Goal: Task Accomplishment & Management: Manage account settings

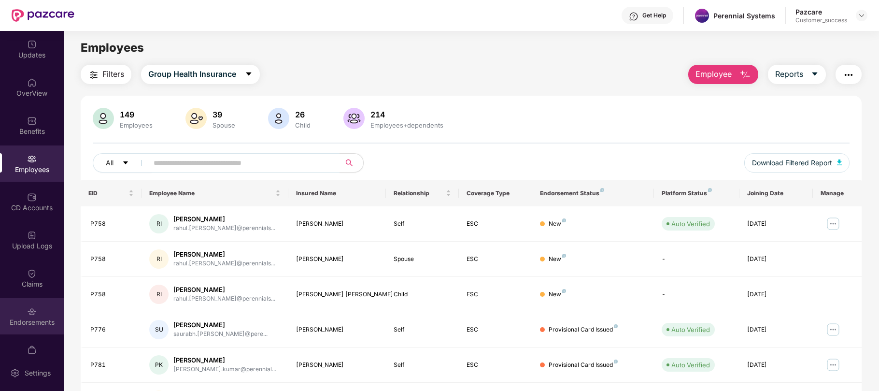
click at [31, 301] on div "Endorsements" at bounding box center [32, 316] width 64 height 36
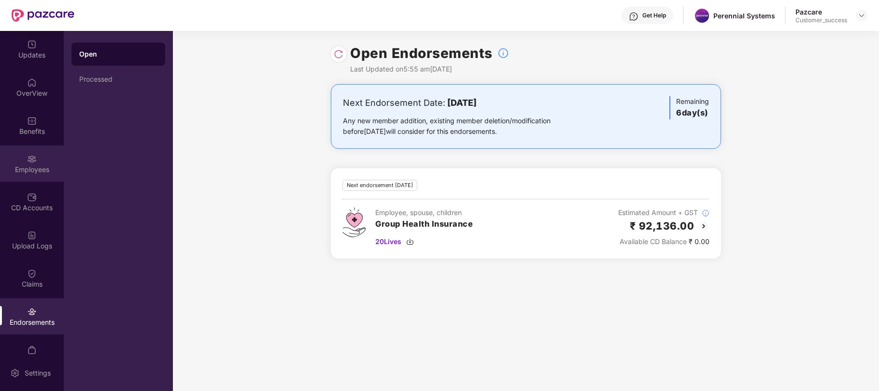
click at [32, 174] on div "Employees" at bounding box center [32, 163] width 64 height 36
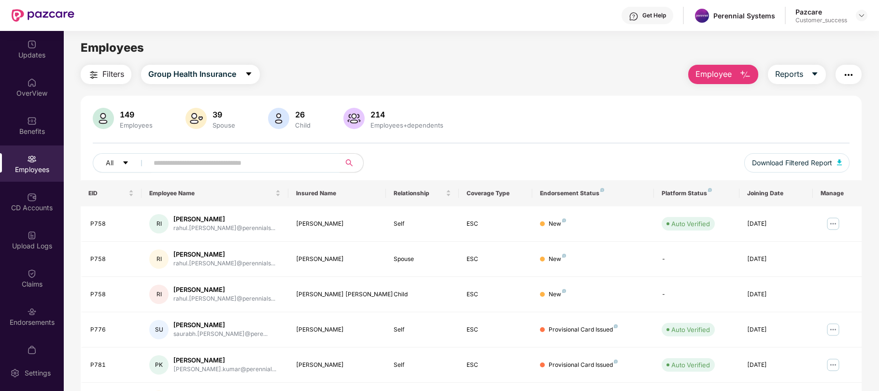
click at [868, 14] on header "Get Help Perennial Systems Pazcare Customer_success" at bounding box center [439, 15] width 879 height 31
click at [862, 15] on img at bounding box center [862, 16] width 8 height 8
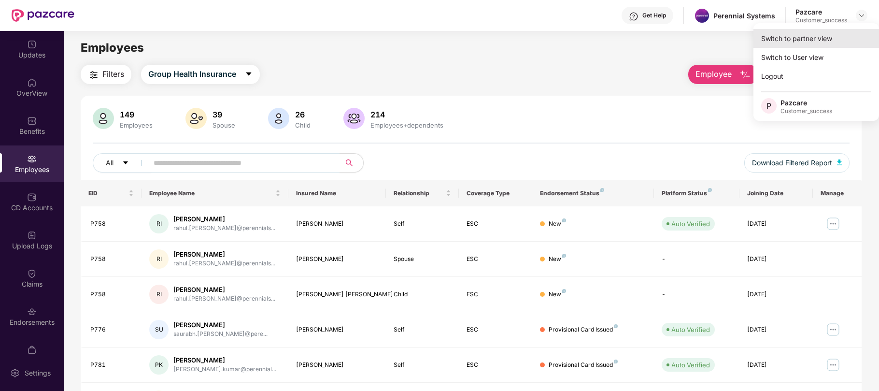
click at [812, 36] on div "Switch to partner view" at bounding box center [816, 38] width 126 height 19
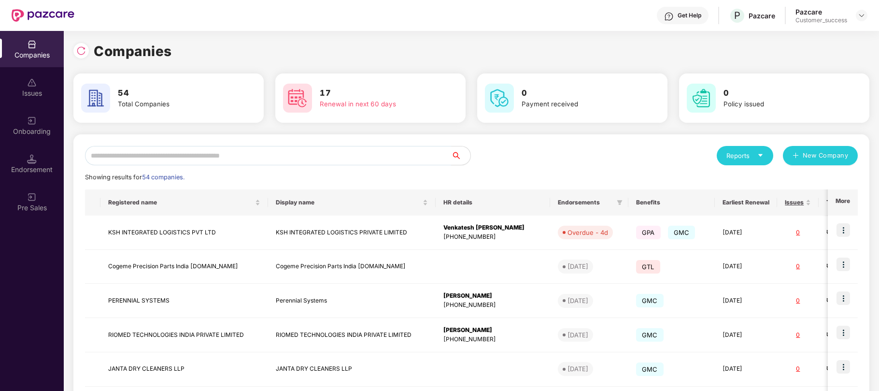
click at [194, 155] on input "text" at bounding box center [268, 155] width 366 height 19
type input "*"
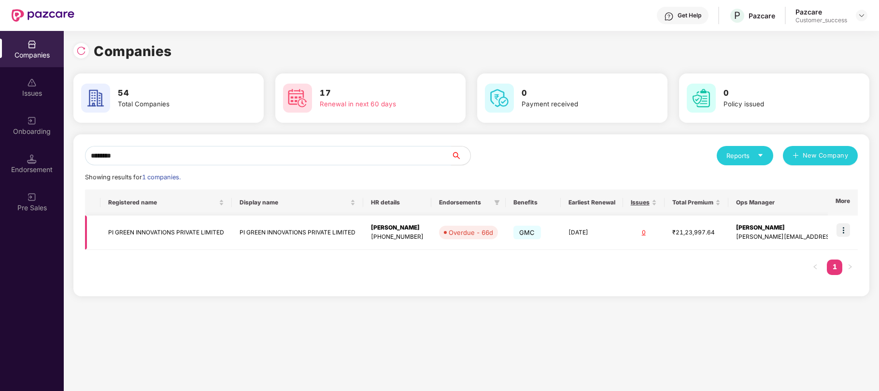
type input "********"
click at [843, 230] on img at bounding box center [843, 230] width 14 height 14
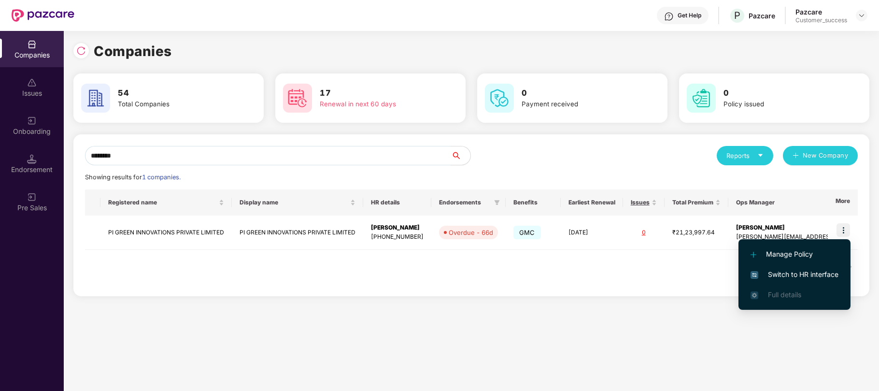
click at [781, 273] on span "Switch to HR interface" at bounding box center [794, 274] width 88 height 11
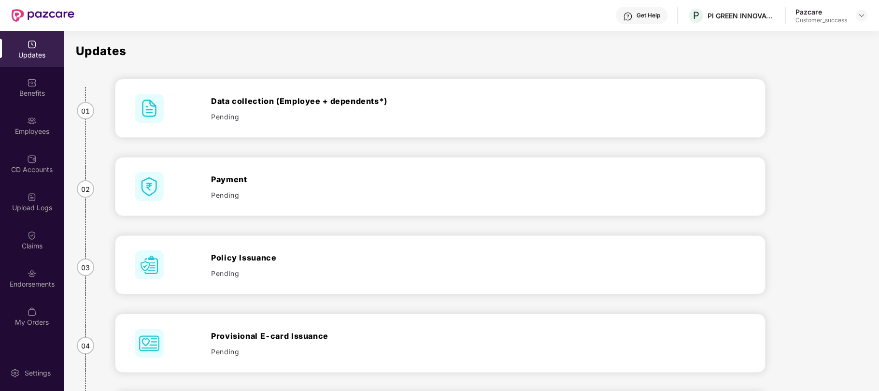
click at [32, 119] on img at bounding box center [32, 121] width 10 height 10
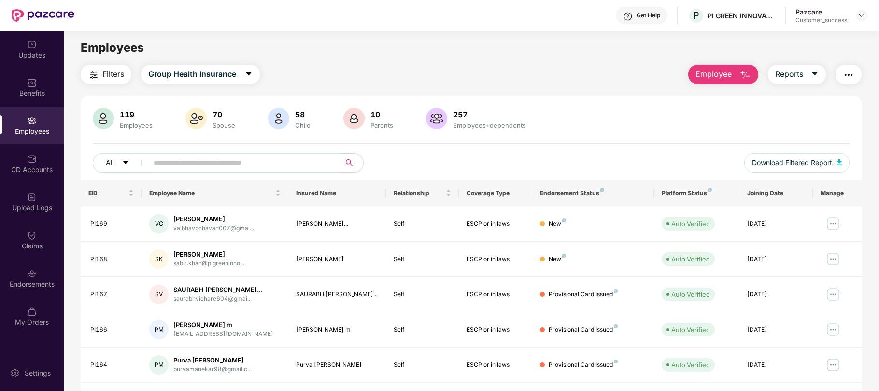
click at [173, 170] on span at bounding box center [241, 162] width 198 height 19
paste input "*****"
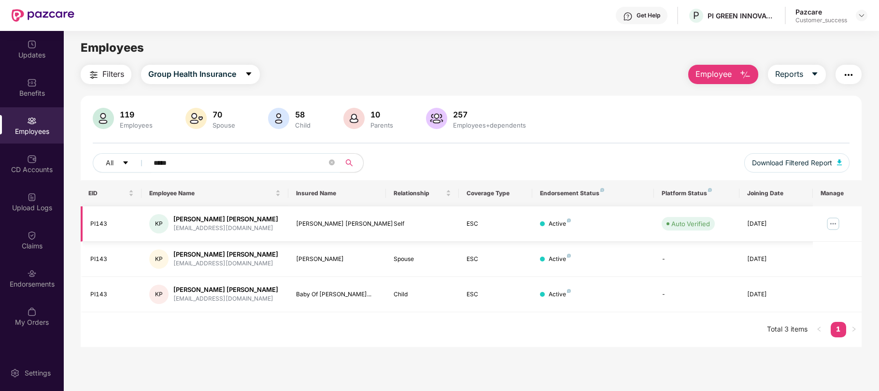
type input "*****"
click at [837, 221] on img at bounding box center [832, 223] width 15 height 15
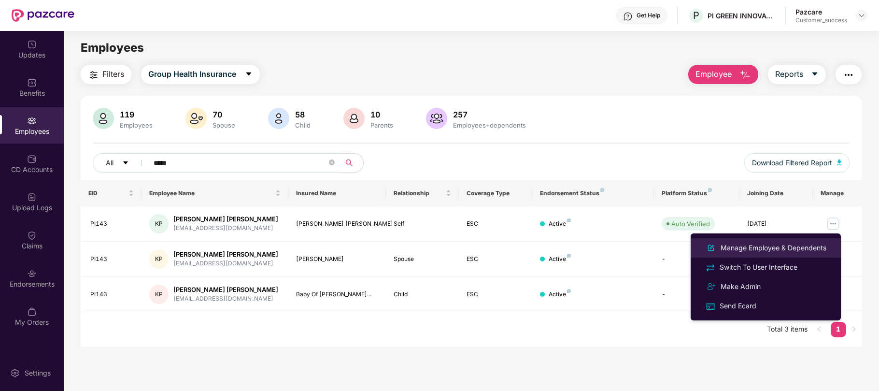
click at [769, 247] on div "Manage Employee & Dependents" at bounding box center [773, 247] width 110 height 11
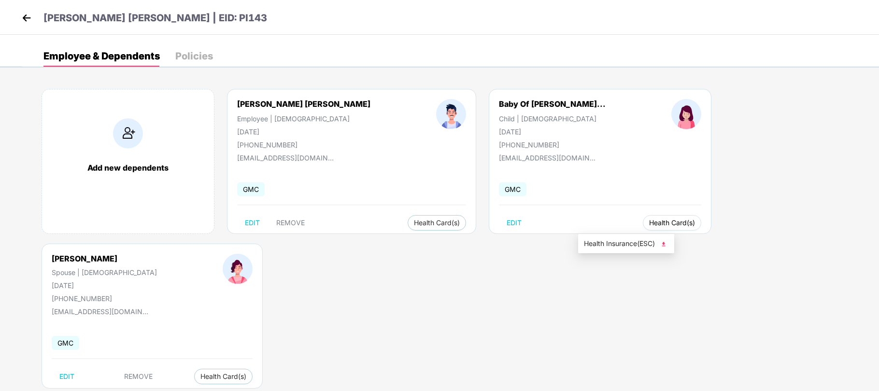
click at [649, 225] on span "Health Card(s)" at bounding box center [672, 222] width 46 height 5
click at [599, 239] on span "Health Insurance(ESC)" at bounding box center [626, 243] width 84 height 11
click at [201, 15] on p "Kanhu Charan Pradhan | EID: PI143" at bounding box center [155, 18] width 224 height 15
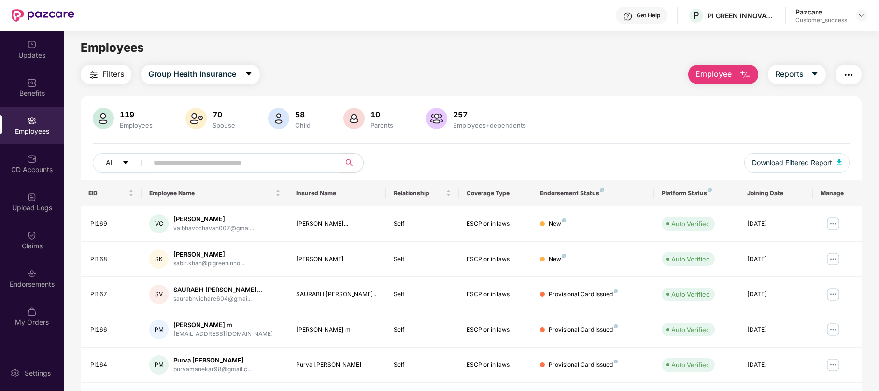
click at [859, 9] on div "Pazcare Customer_success" at bounding box center [831, 15] width 72 height 17
click at [860, 16] on img at bounding box center [862, 16] width 8 height 8
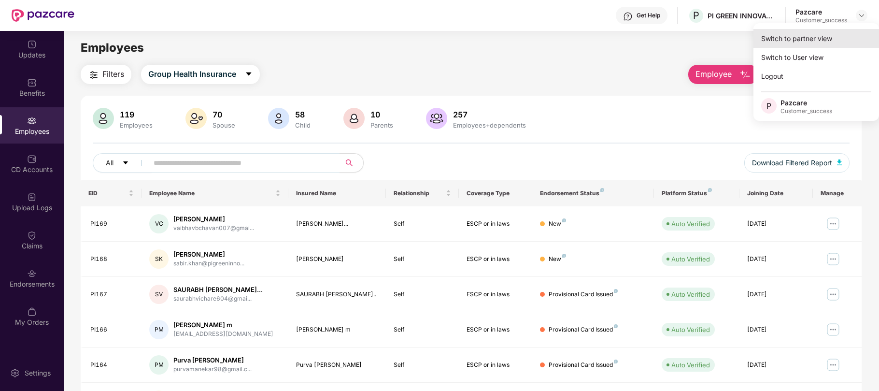
click at [783, 40] on div "Switch to partner view" at bounding box center [816, 38] width 126 height 19
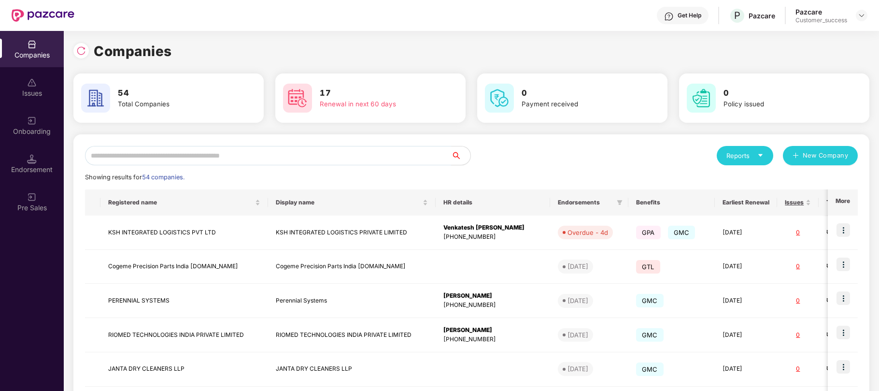
click at [294, 151] on input "text" at bounding box center [268, 155] width 366 height 19
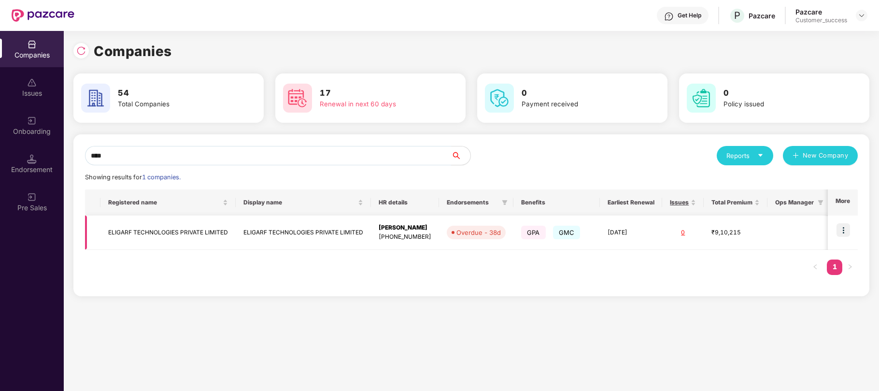
type input "****"
click at [842, 225] on img at bounding box center [843, 230] width 14 height 14
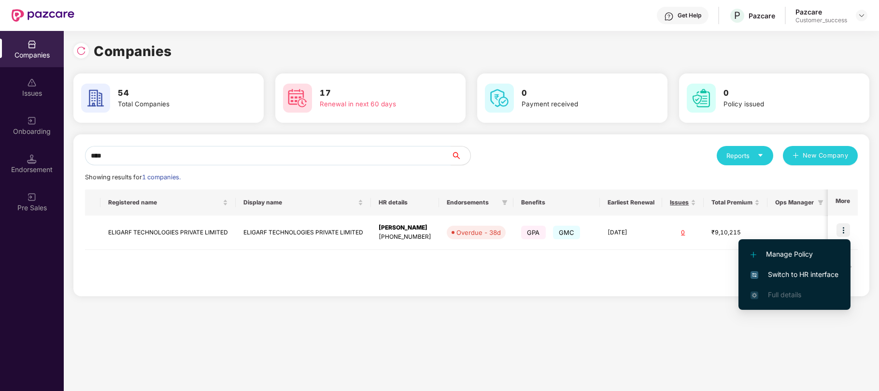
click at [785, 275] on span "Switch to HR interface" at bounding box center [794, 274] width 88 height 11
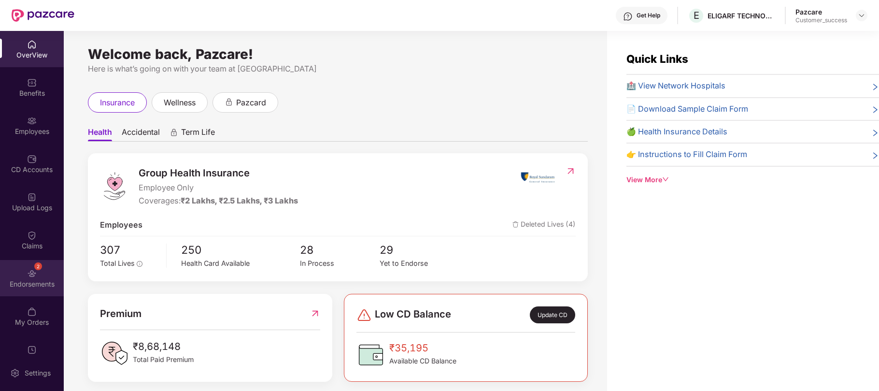
click at [29, 264] on div "2 Endorsements" at bounding box center [32, 278] width 64 height 36
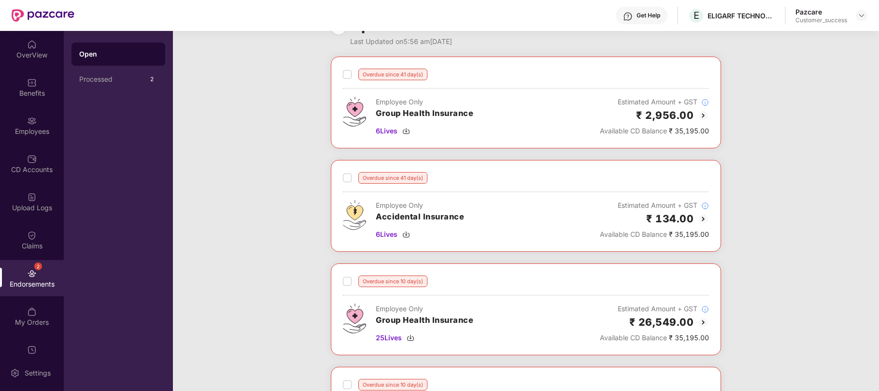
scroll to position [28, 0]
click at [31, 130] on div "Employees" at bounding box center [32, 132] width 64 height 10
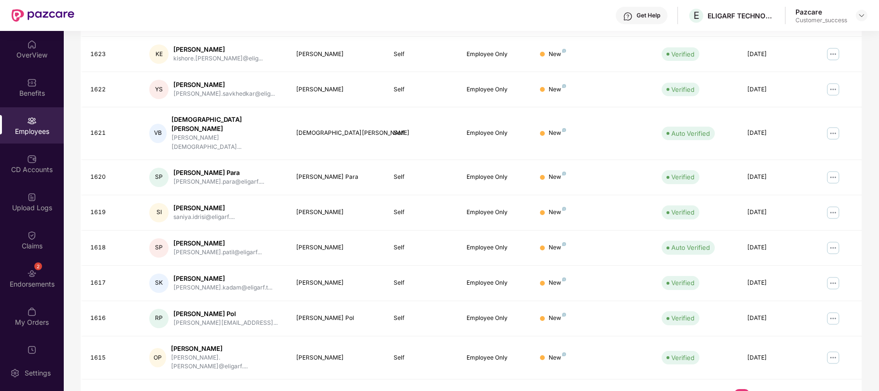
scroll to position [205, 0]
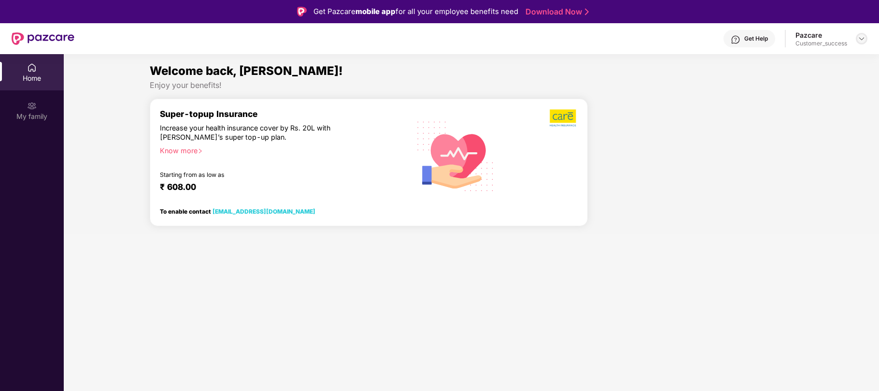
click at [861, 38] on img at bounding box center [862, 39] width 8 height 8
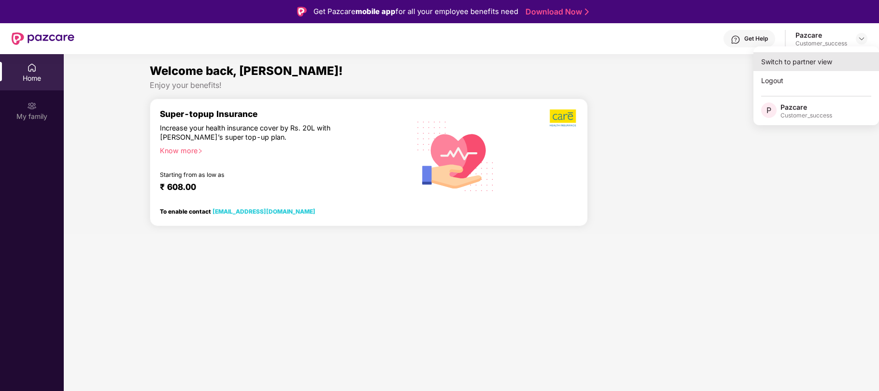
click at [785, 67] on div "Switch to partner view" at bounding box center [816, 61] width 126 height 19
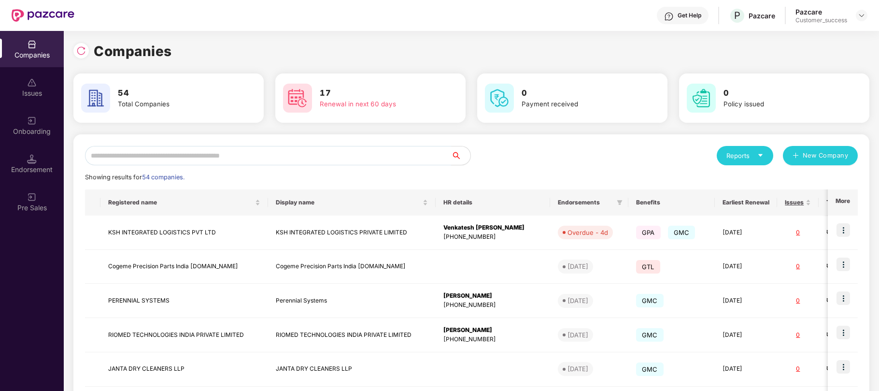
click at [178, 158] on input "text" at bounding box center [268, 155] width 366 height 19
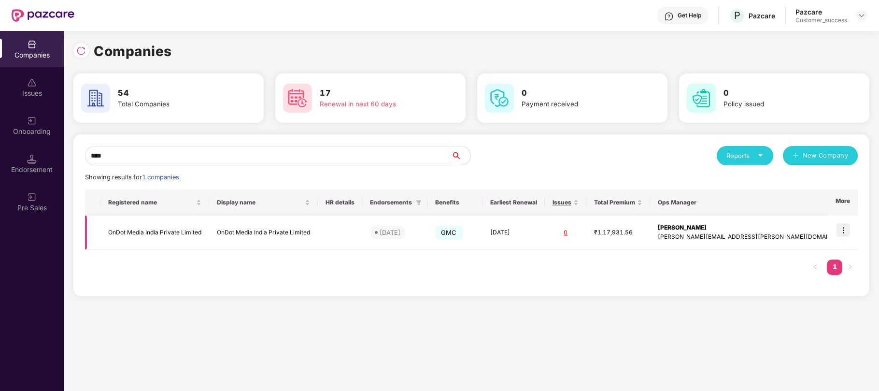
type input "****"
click at [642, 236] on div "₹1,17,931.56" at bounding box center [618, 232] width 48 height 9
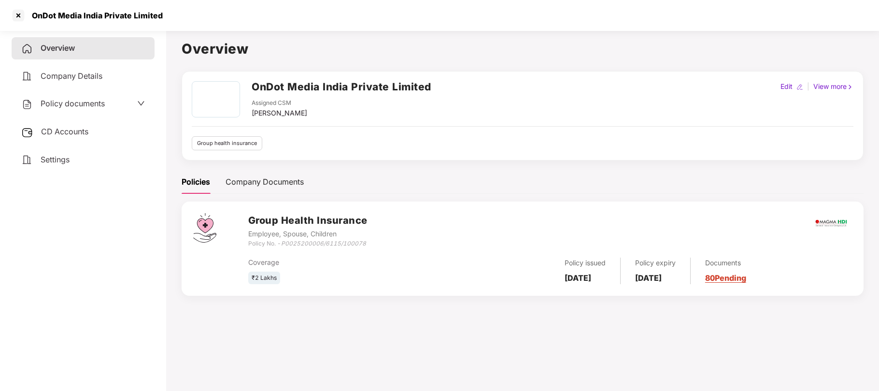
click at [86, 105] on span "Policy documents" at bounding box center [73, 104] width 64 height 10
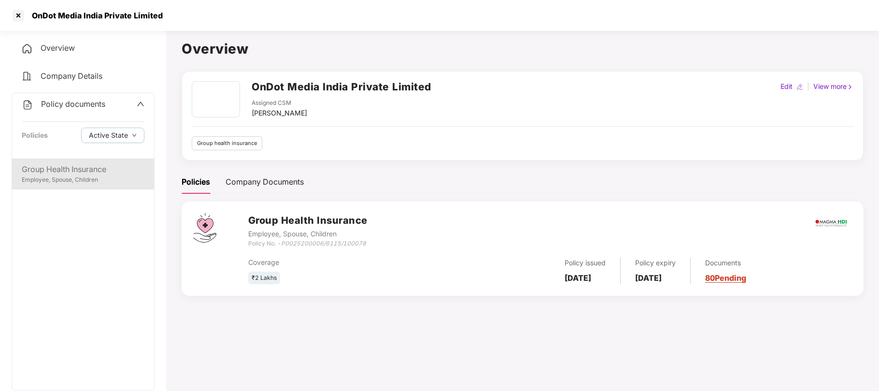
click at [42, 181] on div "Employee, Spouse, Children" at bounding box center [83, 179] width 123 height 9
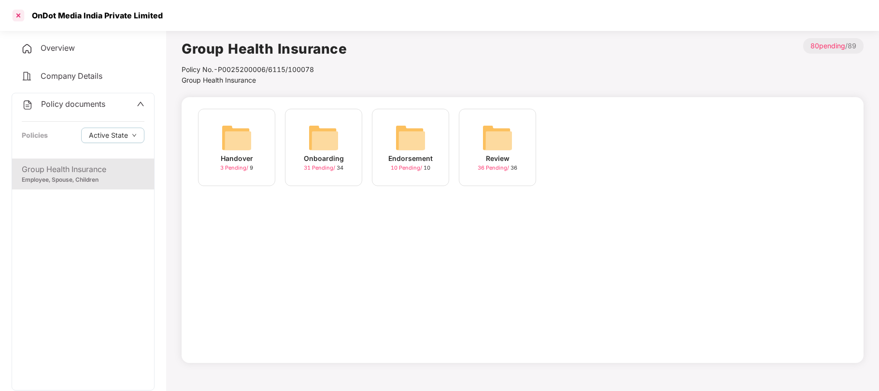
click at [18, 12] on div at bounding box center [18, 15] width 15 height 15
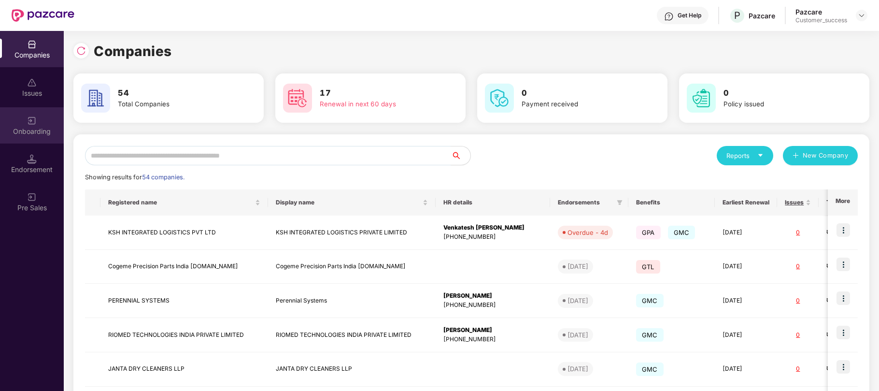
click at [24, 126] on div "Onboarding" at bounding box center [32, 125] width 64 height 36
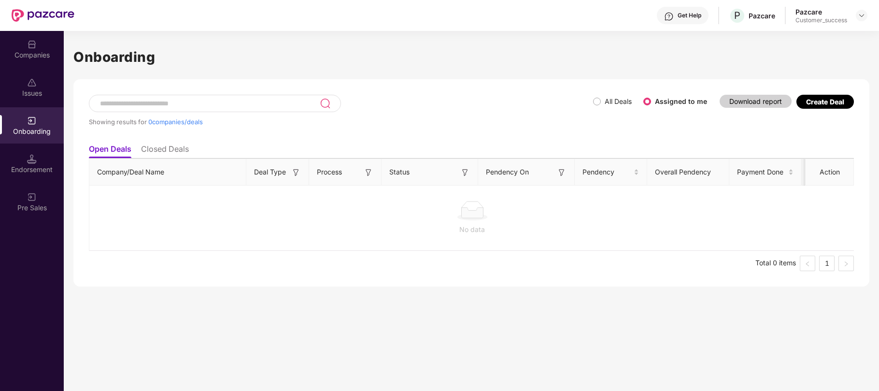
click at [830, 103] on div "Create Deal" at bounding box center [825, 102] width 38 height 8
click at [846, 120] on div "Showing results for 0 companies/deals All Deals Assigned to me Download report …" at bounding box center [471, 117] width 765 height 44
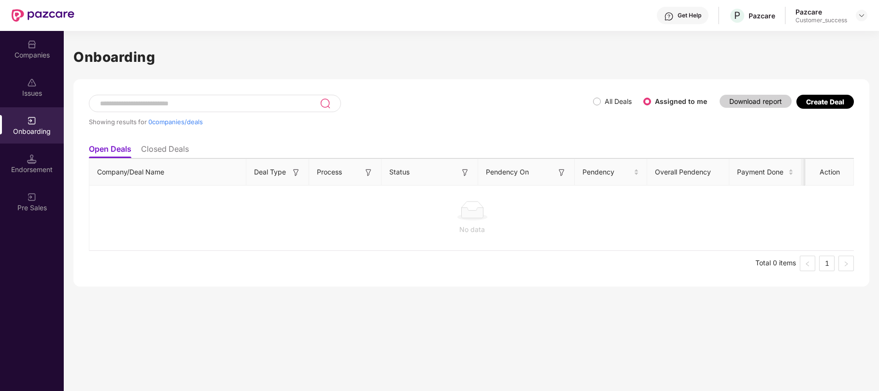
click at [29, 127] on div "Onboarding" at bounding box center [32, 132] width 64 height 10
click at [24, 57] on div "Companies" at bounding box center [32, 55] width 64 height 10
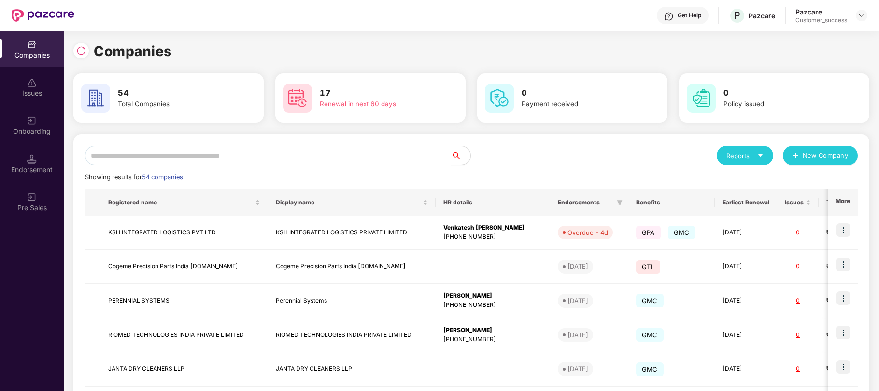
click at [129, 149] on input "text" at bounding box center [268, 155] width 366 height 19
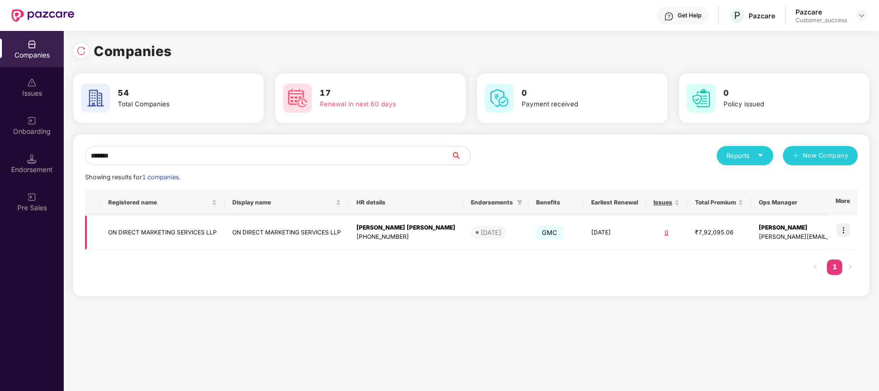
type input "*******"
click at [375, 235] on div "+919096639034" at bounding box center [405, 236] width 99 height 9
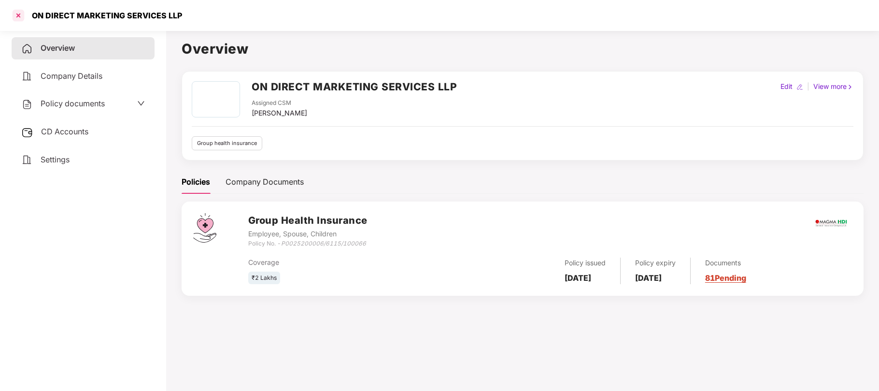
click at [15, 14] on div at bounding box center [18, 15] width 15 height 15
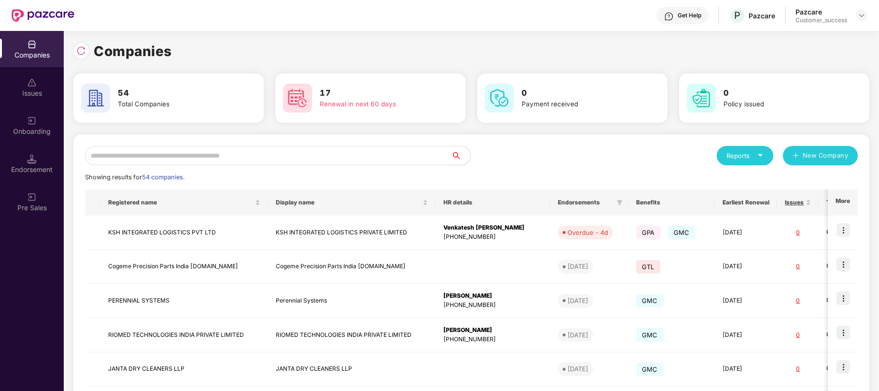
click at [264, 160] on input "text" at bounding box center [268, 155] width 366 height 19
click at [107, 155] on input "text" at bounding box center [268, 155] width 366 height 19
click at [37, 133] on div "Onboarding" at bounding box center [32, 132] width 64 height 10
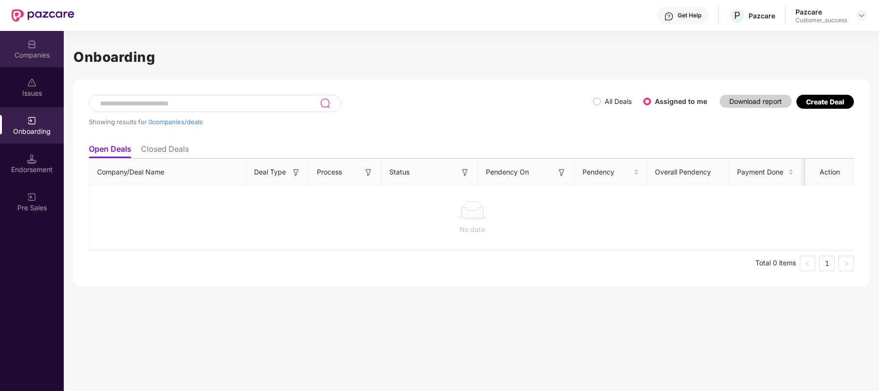
click at [35, 56] on div "Companies" at bounding box center [32, 55] width 64 height 10
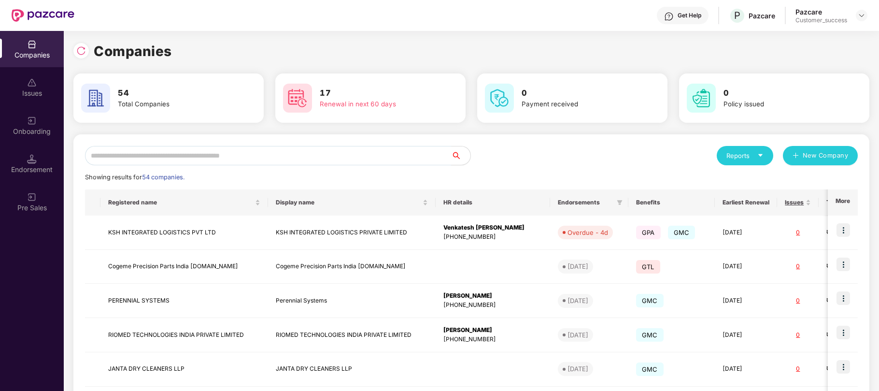
click at [182, 156] on input "text" at bounding box center [268, 155] width 366 height 19
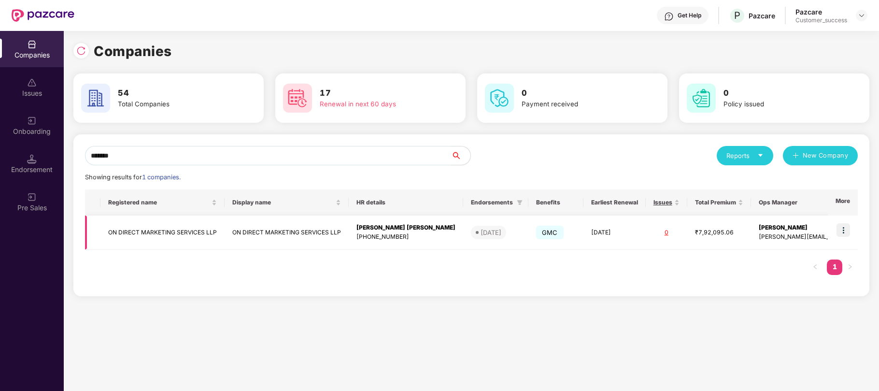
type input "*******"
click at [391, 228] on div "Dhiraj Shrirang Bhosale" at bounding box center [405, 227] width 99 height 9
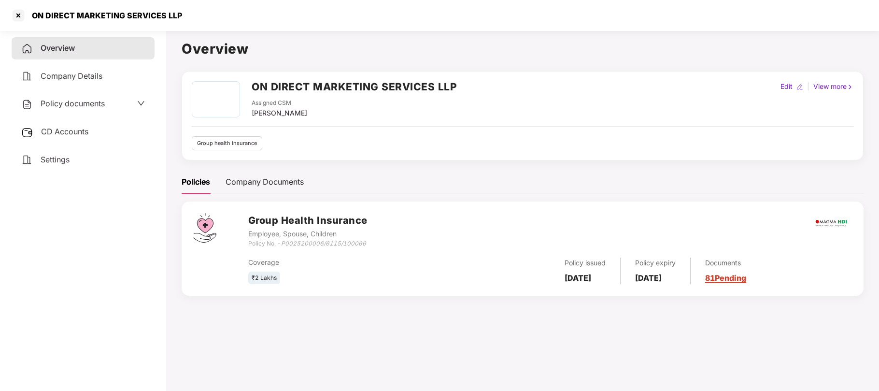
click at [84, 101] on span "Policy documents" at bounding box center [73, 104] width 64 height 10
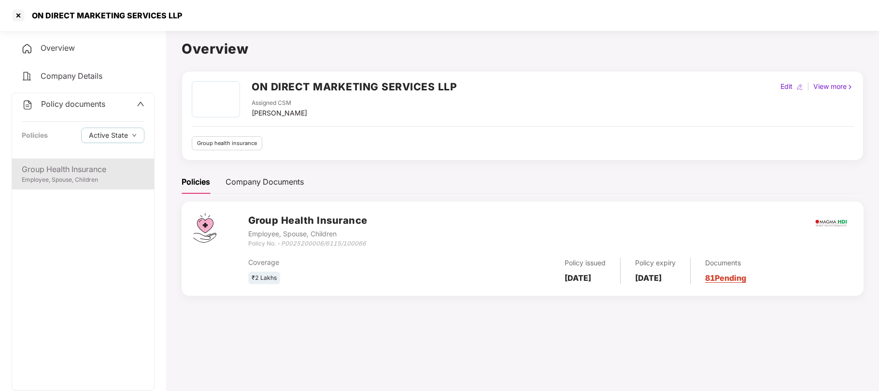
click at [76, 176] on div "Employee, Spouse, Children" at bounding box center [83, 179] width 123 height 9
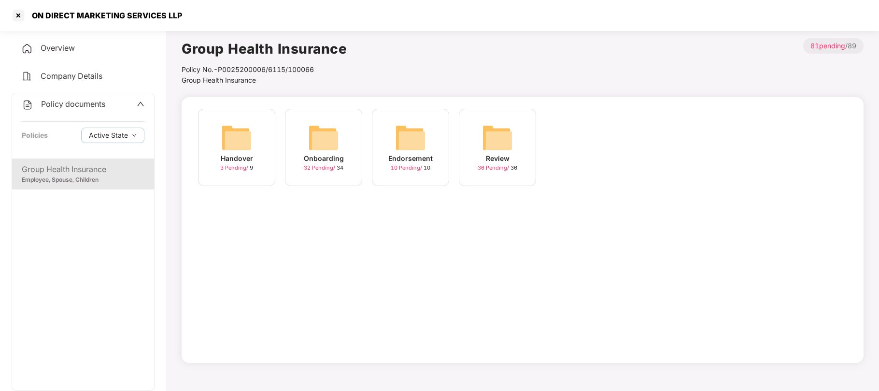
click at [319, 152] on img at bounding box center [323, 137] width 31 height 31
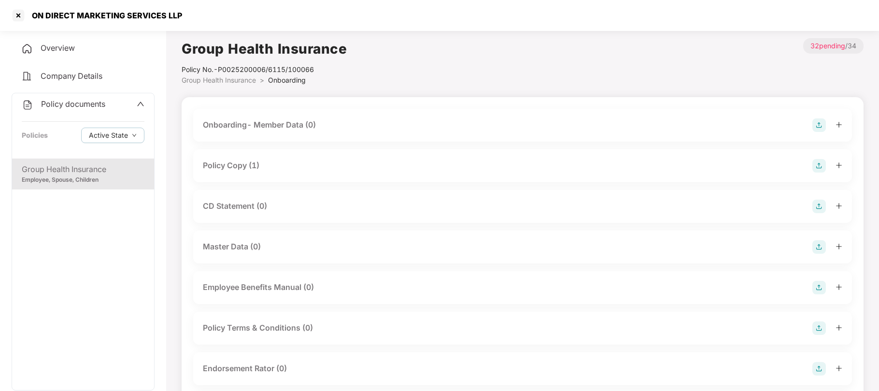
click at [221, 166] on div "Policy Copy (1)" at bounding box center [231, 165] width 56 height 12
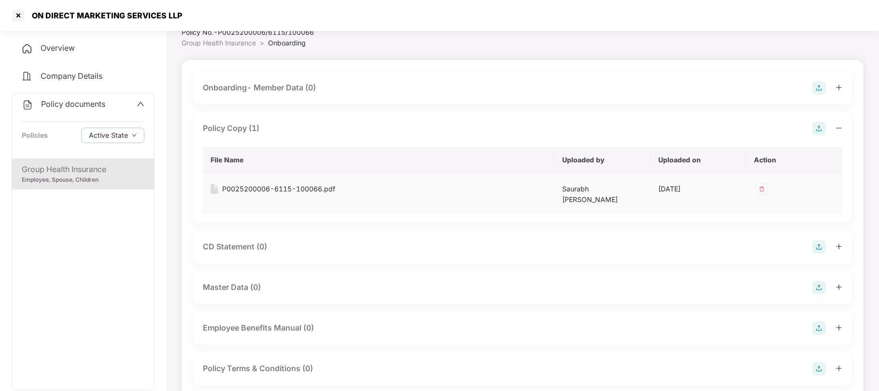
scroll to position [39, 0]
click at [288, 183] on div "P0025200006-6115-100066.pdf" at bounding box center [278, 187] width 113 height 11
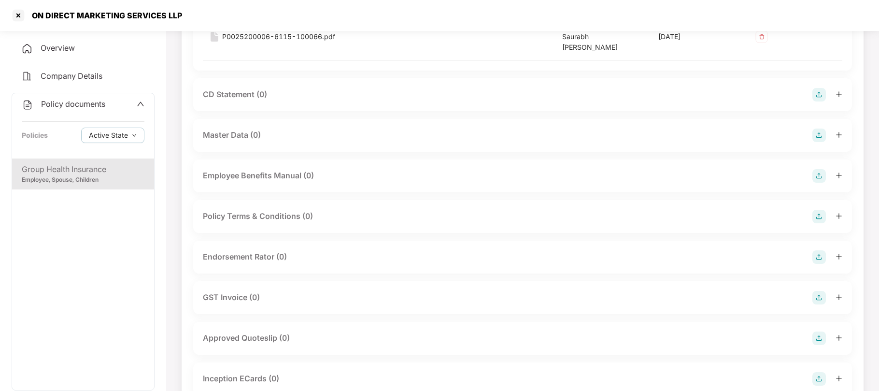
scroll to position [188, 0]
click at [105, 174] on div "Group Health Insurance" at bounding box center [83, 169] width 123 height 12
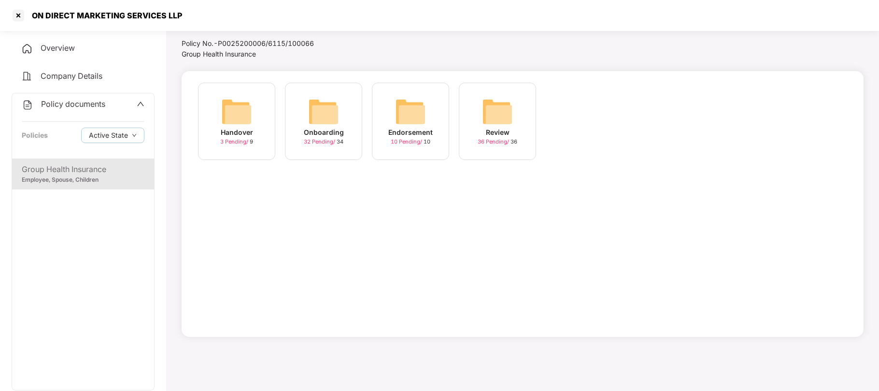
click at [416, 118] on img at bounding box center [410, 111] width 31 height 31
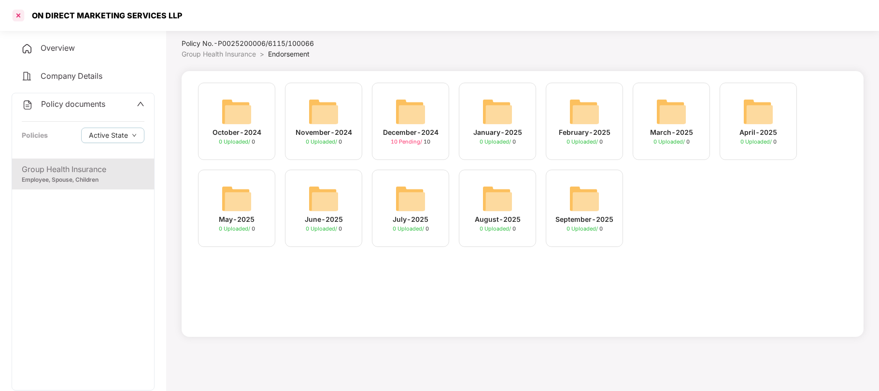
click at [19, 13] on div at bounding box center [18, 15] width 15 height 15
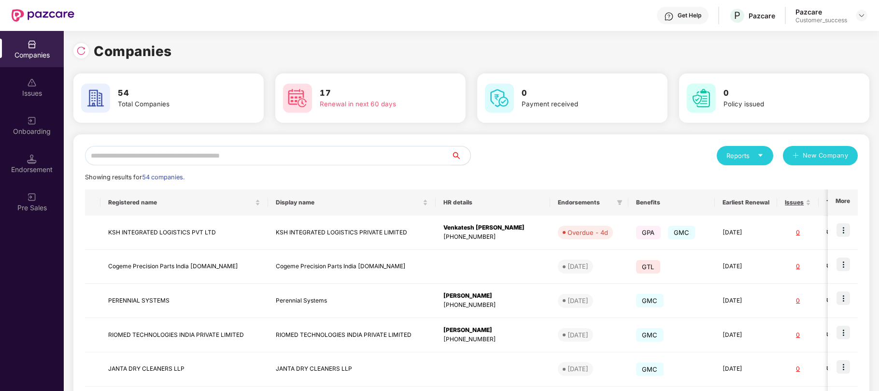
scroll to position [0, 0]
click at [694, 233] on td "GPA GMC" at bounding box center [671, 232] width 86 height 34
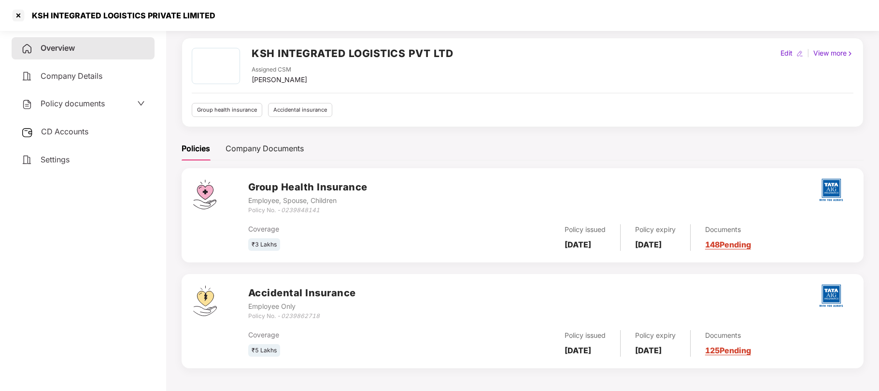
scroll to position [35, 0]
click at [80, 71] on span "Company Details" at bounding box center [72, 76] width 62 height 10
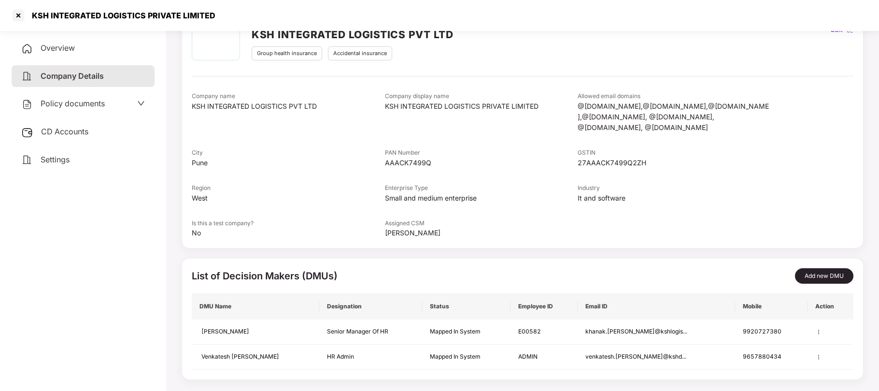
scroll to position [56, 0]
click at [86, 99] on span "Policy documents" at bounding box center [73, 104] width 64 height 10
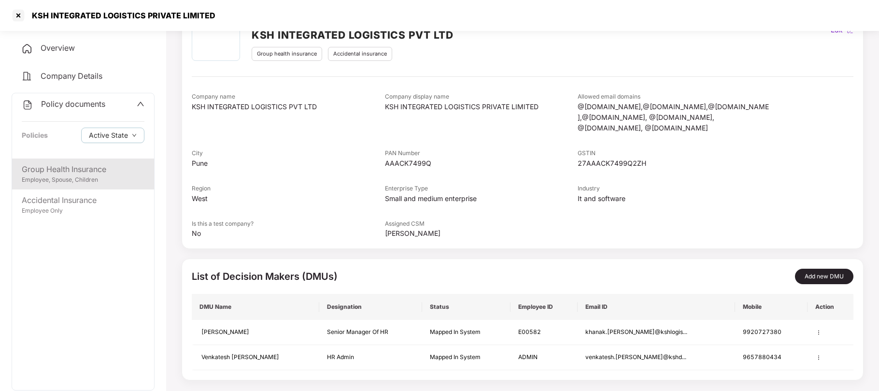
click at [56, 178] on div "Employee, Spouse, Children" at bounding box center [83, 179] width 123 height 9
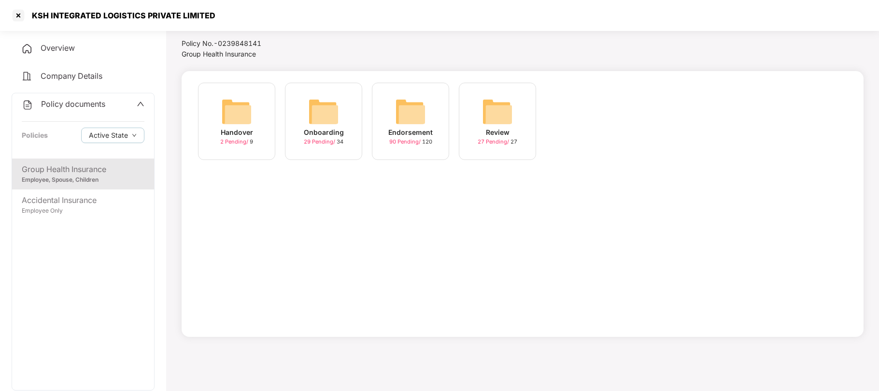
click at [409, 123] on img at bounding box center [410, 111] width 31 height 31
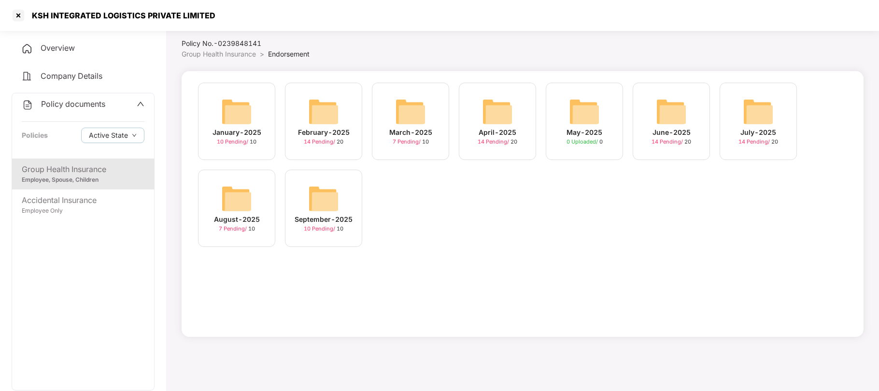
click at [237, 202] on img at bounding box center [236, 198] width 31 height 31
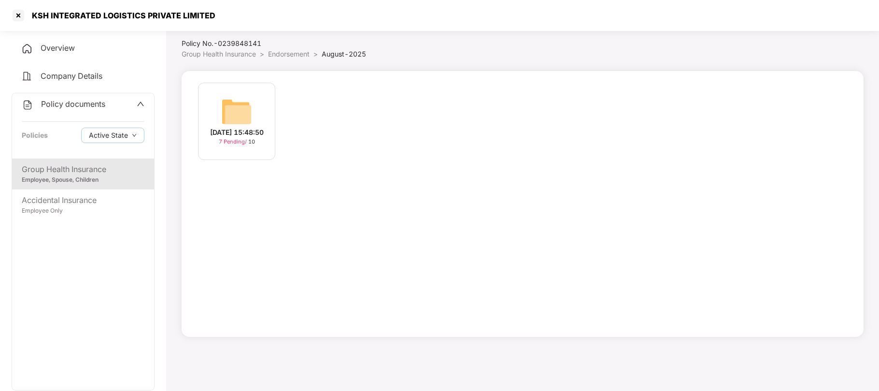
click at [228, 127] on div "21-Aug-2025 15:48:50" at bounding box center [237, 132] width 54 height 11
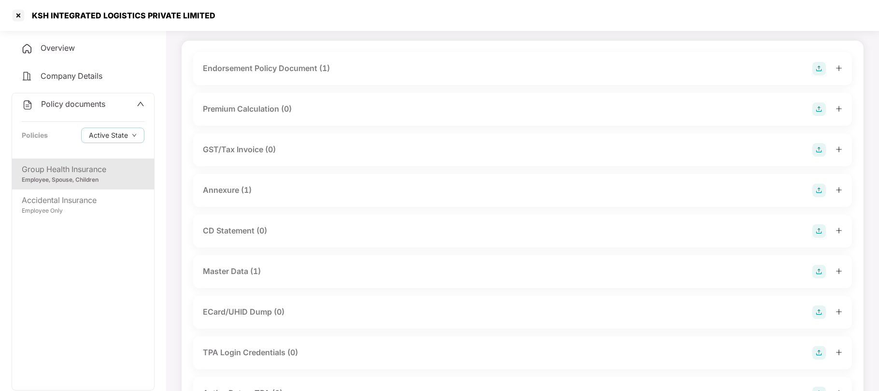
click at [240, 269] on div "Master Data (1)" at bounding box center [232, 271] width 58 height 12
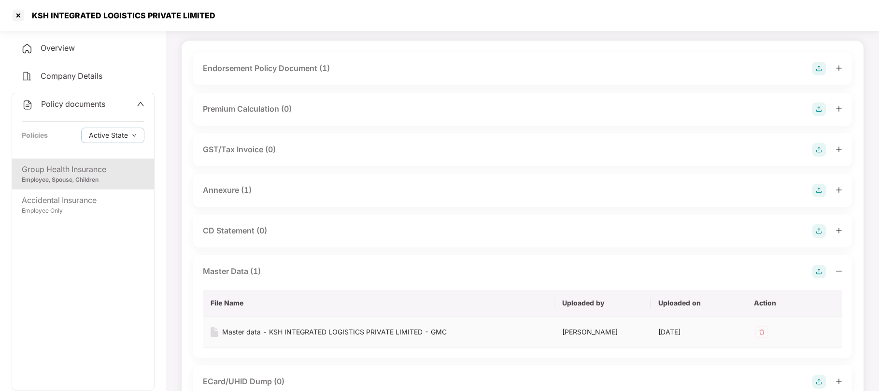
click at [310, 333] on div "Master data - KSH INTEGRATED LOGISTICS PRIVATE LIMITED - GMC" at bounding box center [334, 331] width 225 height 11
click at [18, 15] on div at bounding box center [18, 15] width 15 height 15
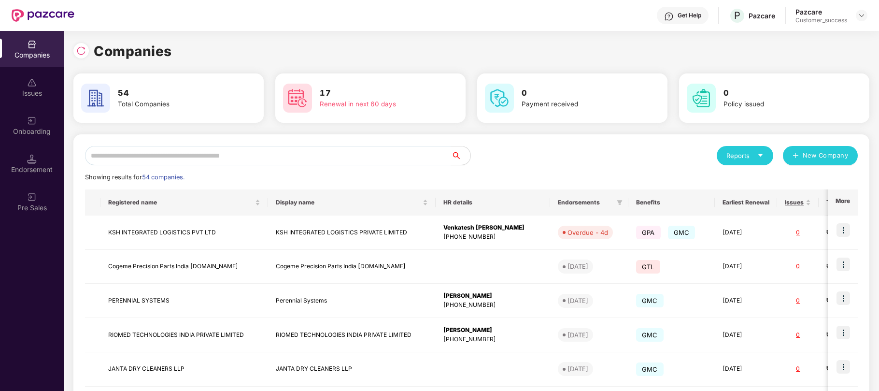
scroll to position [0, 0]
click at [839, 228] on img at bounding box center [843, 230] width 14 height 14
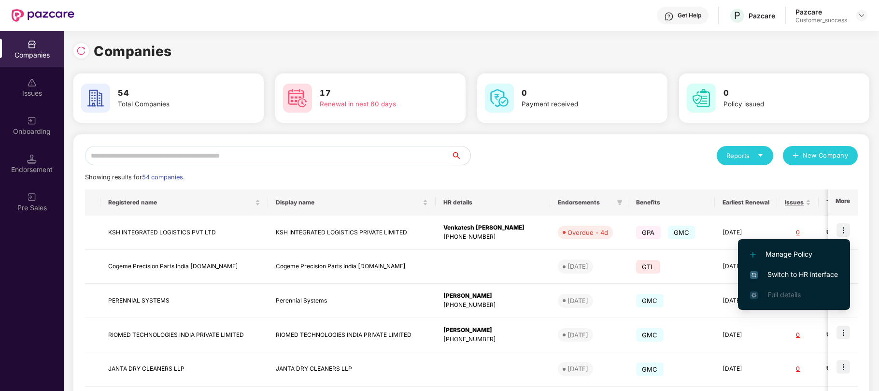
click at [773, 256] on span "Manage Policy" at bounding box center [794, 254] width 88 height 11
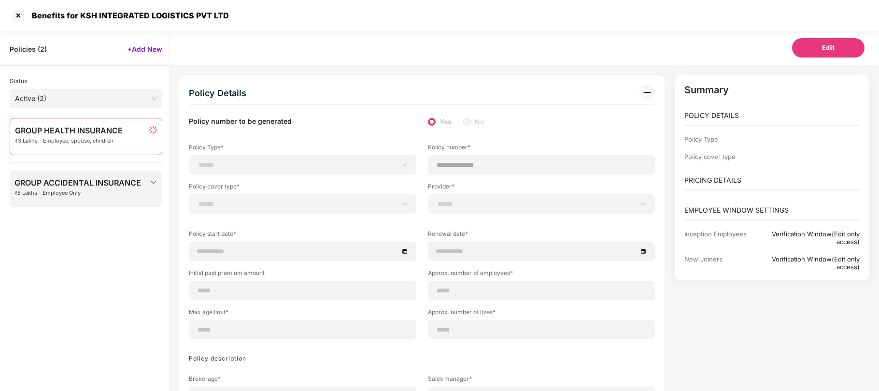
scroll to position [31, 0]
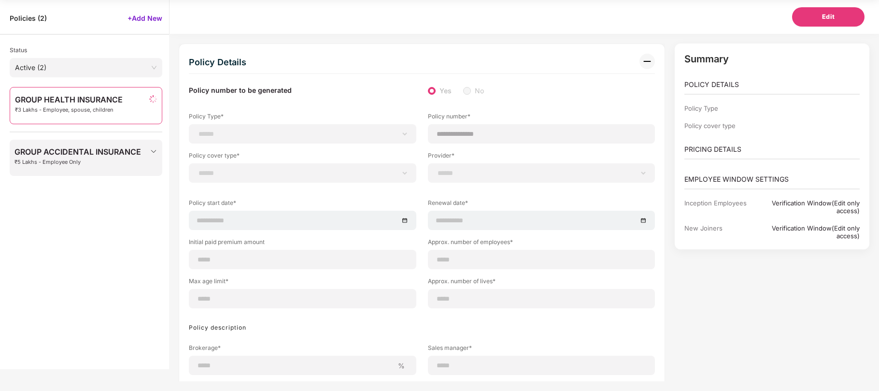
select select "**********"
select select "*"
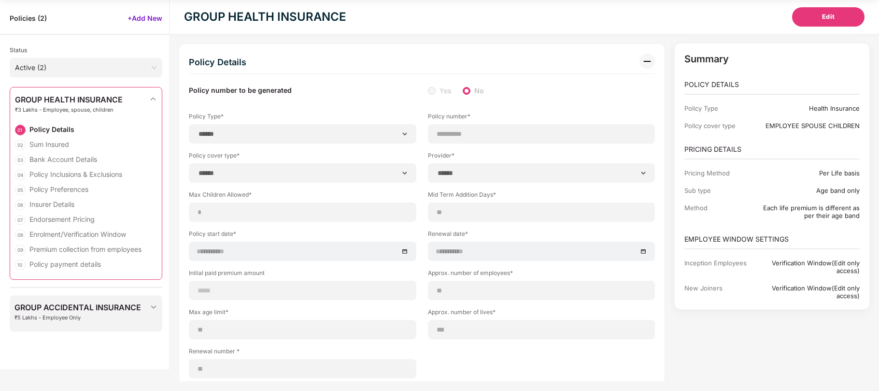
type input "**********"
type input "**"
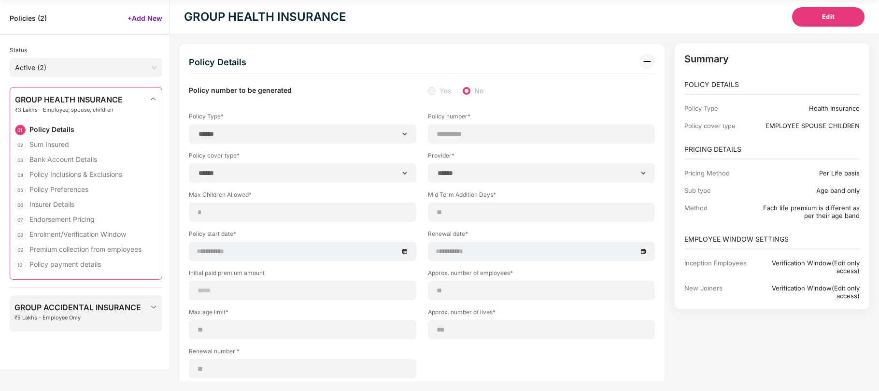
type input "***"
type input "*"
type input "**"
type input "******"
type input "**********"
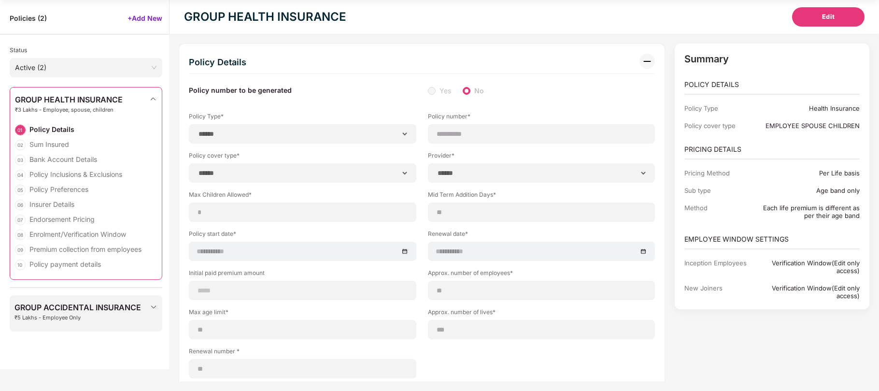
type input "**********"
type input "********"
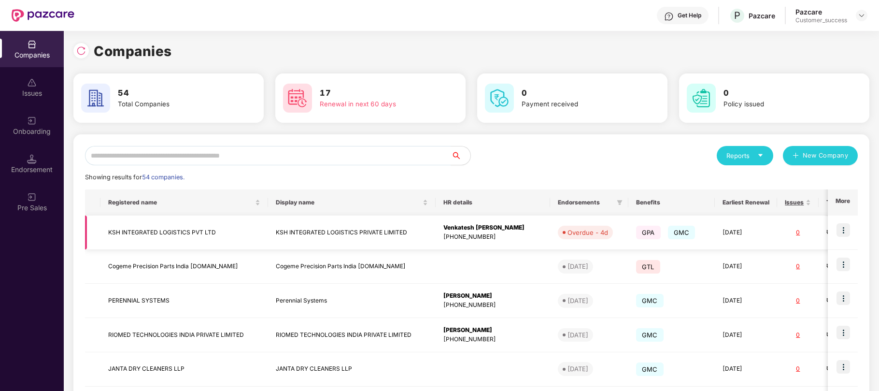
click at [843, 235] on img at bounding box center [843, 230] width 14 height 14
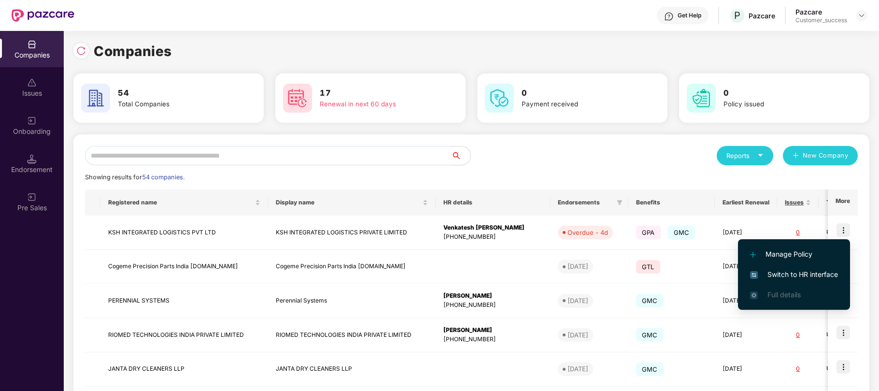
click at [789, 251] on span "Manage Policy" at bounding box center [794, 254] width 88 height 11
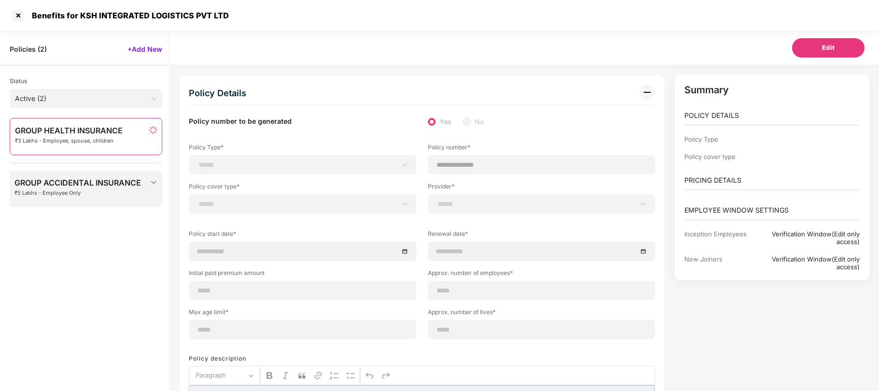
scroll to position [31, 0]
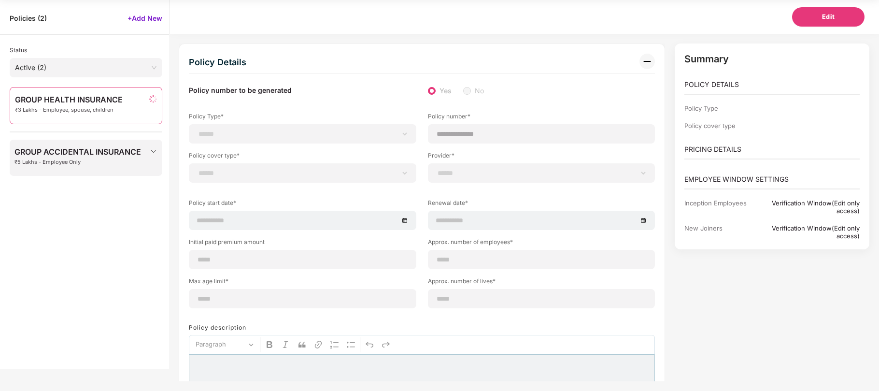
type input "**********"
type input "**"
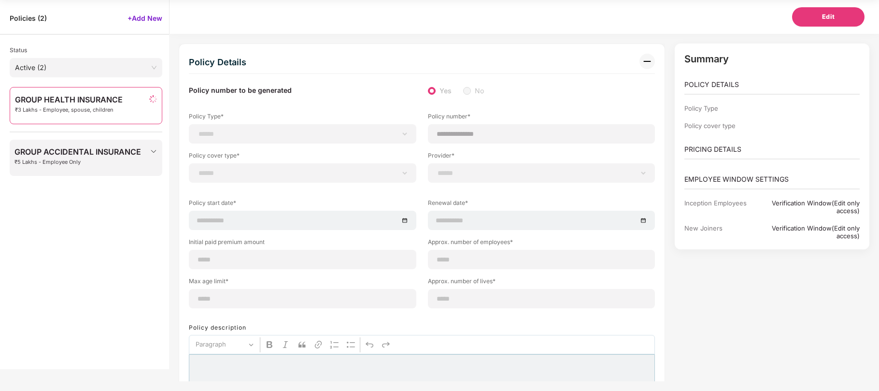
type input "***"
type input "*"
type input "**"
type input "******"
type input "**********"
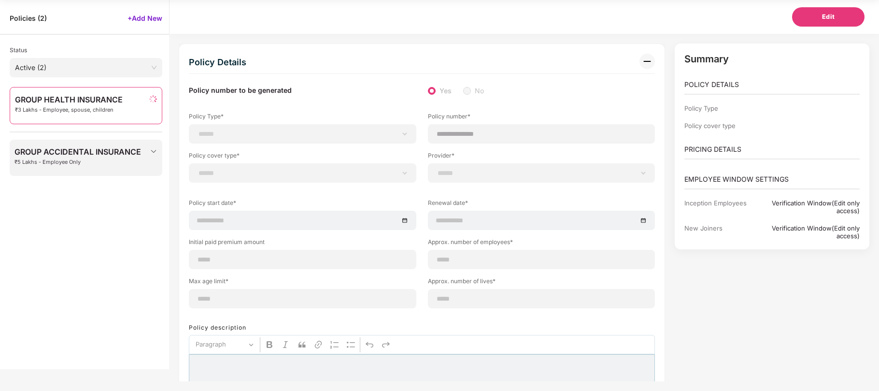
type input "**********"
type input "********"
select select "**********"
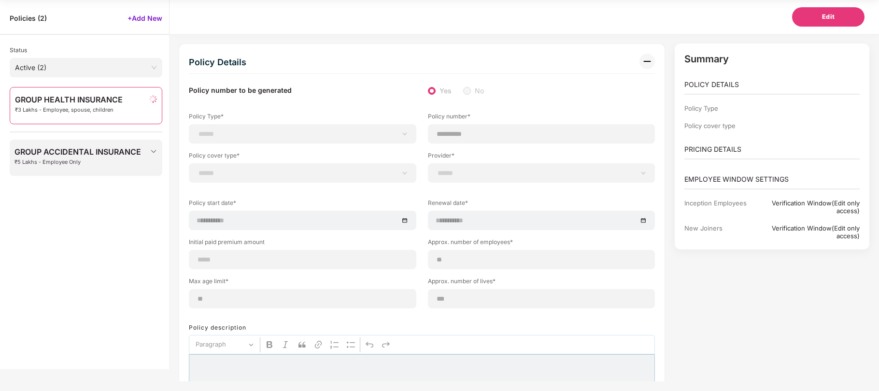
select select "**********"
select select "*"
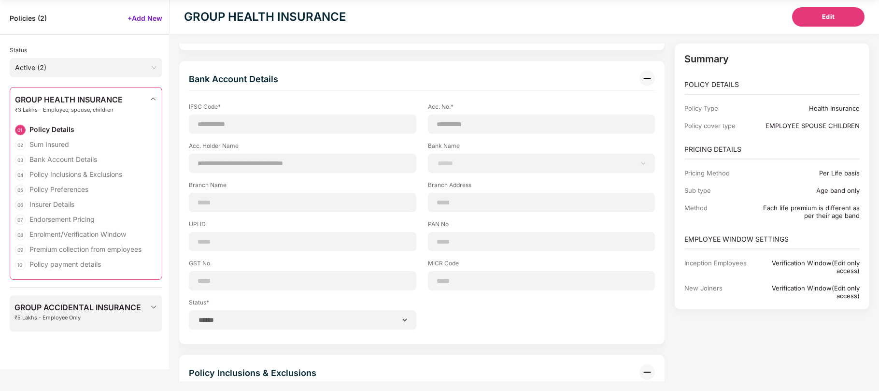
scroll to position [0, 0]
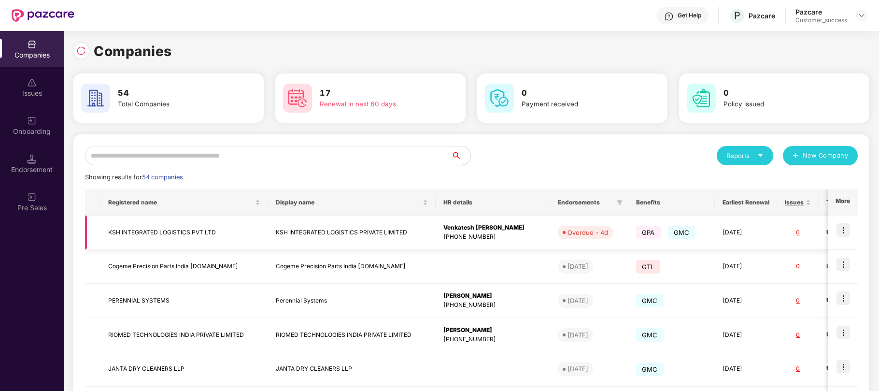
click at [845, 234] on img at bounding box center [843, 230] width 14 height 14
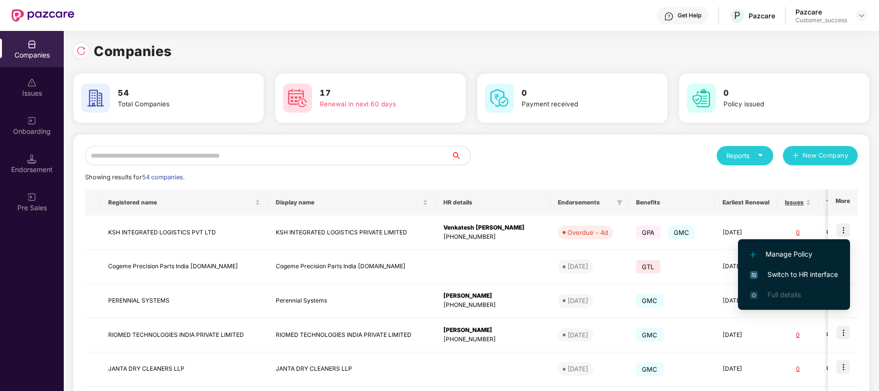
click at [818, 271] on span "Switch to HR interface" at bounding box center [794, 274] width 88 height 11
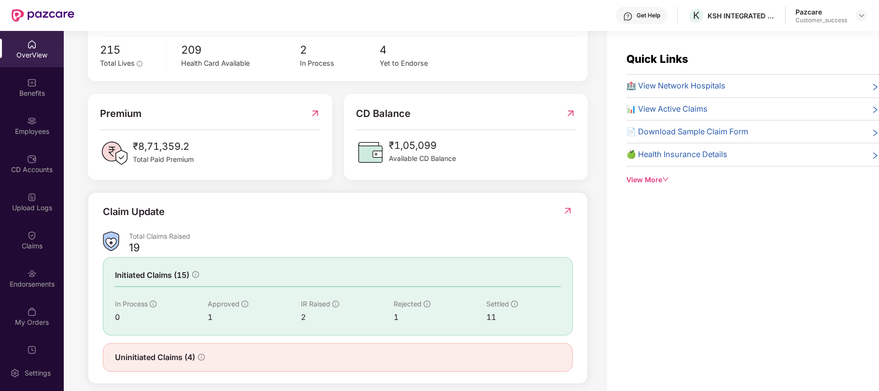
scroll to position [211, 0]
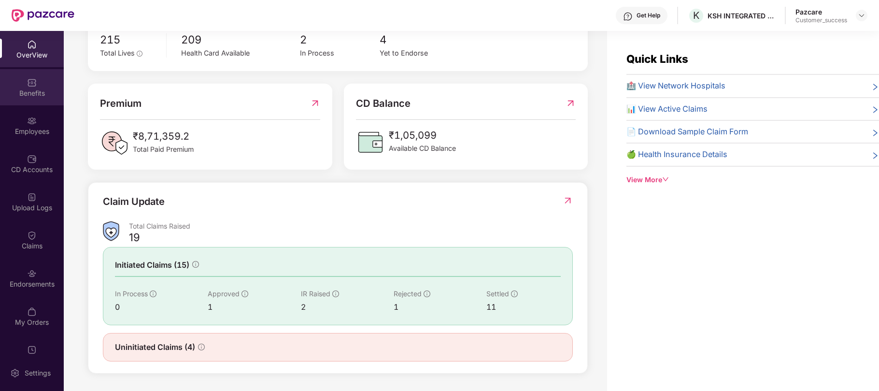
click at [26, 94] on div "Benefits" at bounding box center [32, 93] width 64 height 10
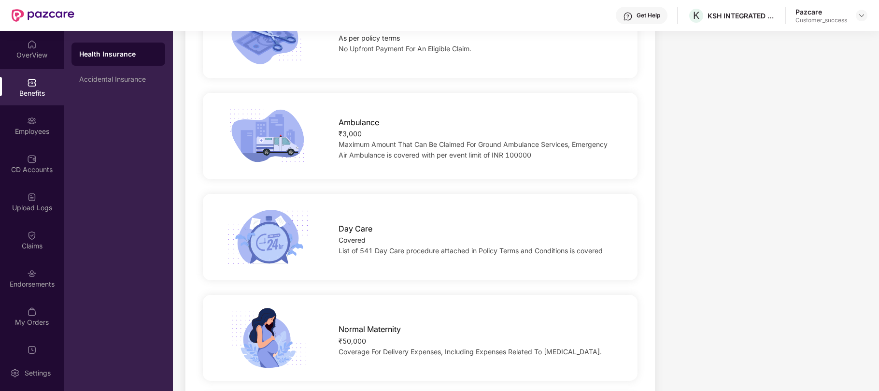
scroll to position [861, 0]
click at [21, 136] on div "Employees" at bounding box center [32, 125] width 64 height 36
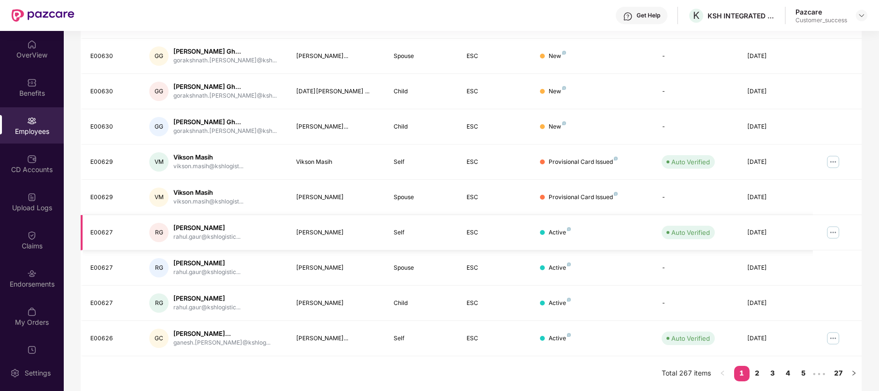
scroll to position [205, 0]
click at [36, 168] on div "CD Accounts" at bounding box center [32, 169] width 64 height 10
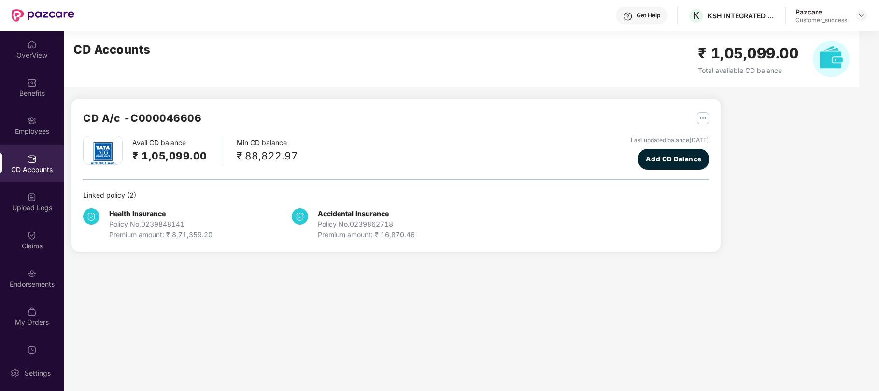
scroll to position [0, 0]
click at [29, 203] on div "Upload Logs" at bounding box center [32, 208] width 64 height 10
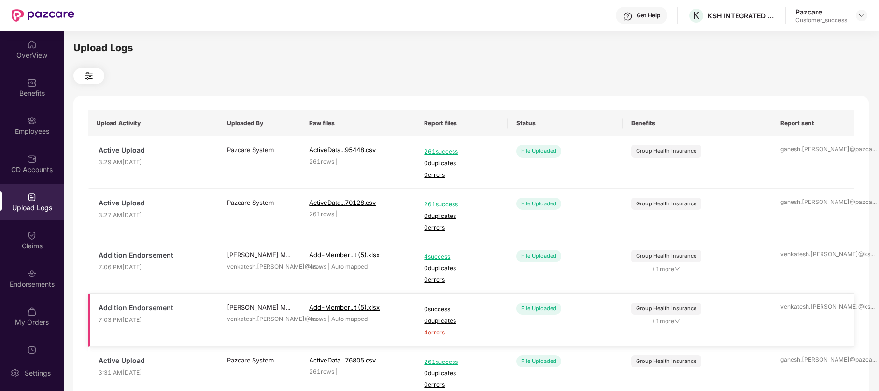
click at [435, 335] on span "4 errors" at bounding box center [461, 332] width 74 height 9
click at [27, 233] on img at bounding box center [32, 235] width 10 height 10
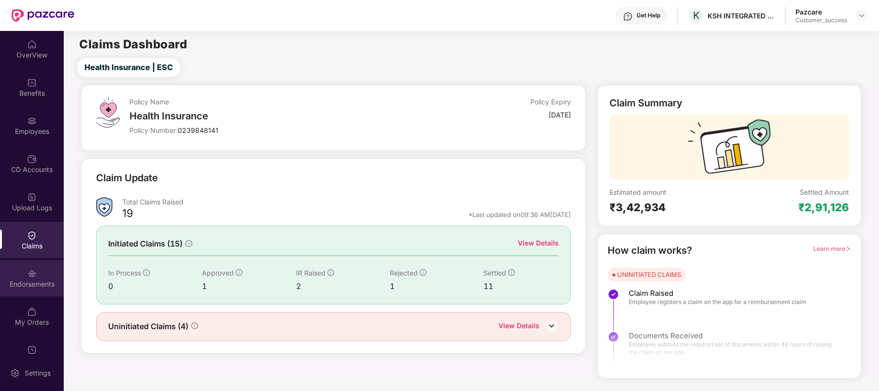
click at [32, 273] on img at bounding box center [32, 273] width 10 height 10
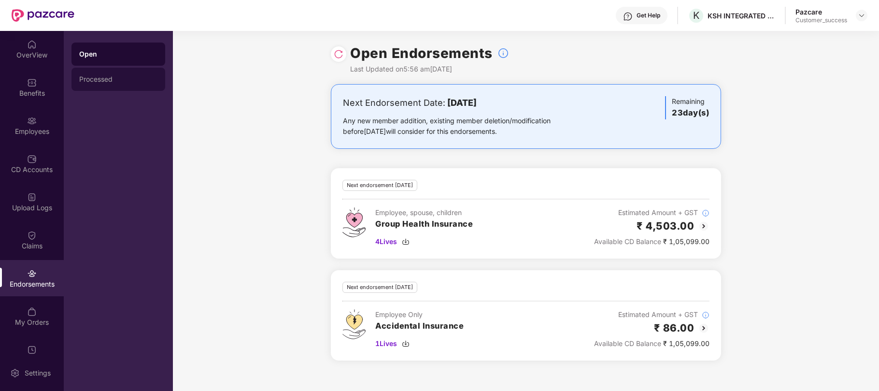
click at [99, 79] on div "Processed" at bounding box center [118, 79] width 78 height 8
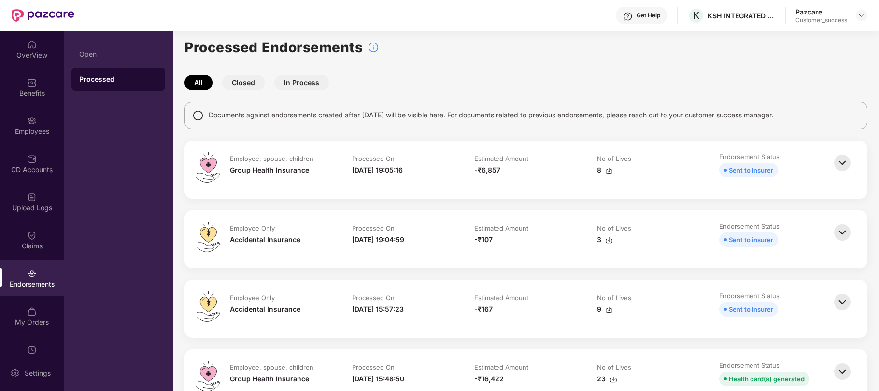
scroll to position [6, 0]
click at [840, 162] on img at bounding box center [841, 162] width 21 height 21
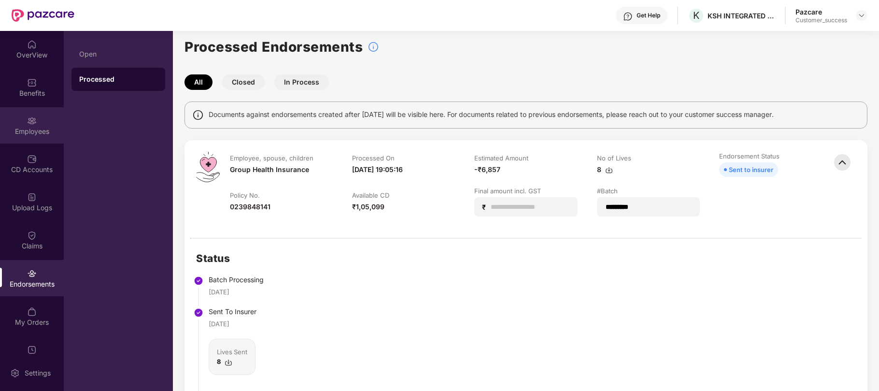
click at [24, 122] on div "Employees" at bounding box center [32, 125] width 64 height 36
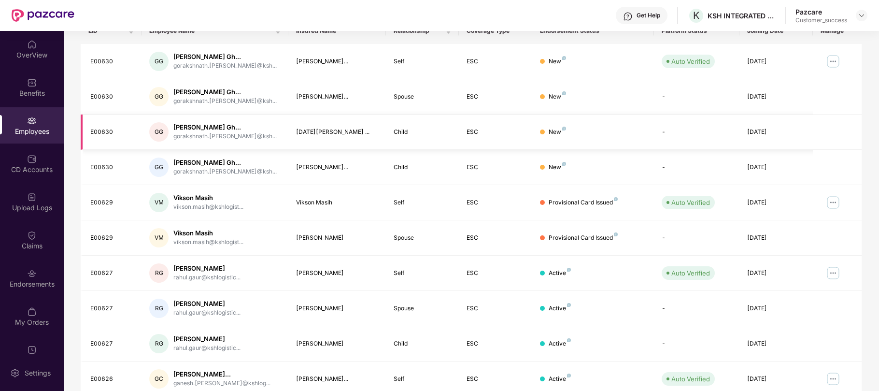
scroll to position [205, 0]
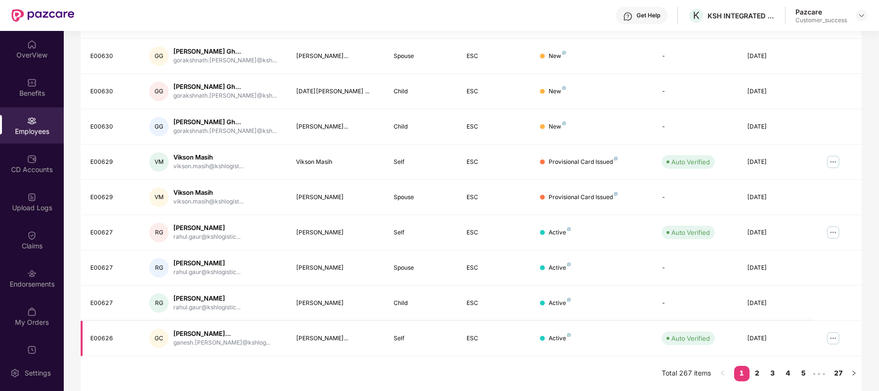
click at [828, 338] on img at bounding box center [832, 337] width 15 height 15
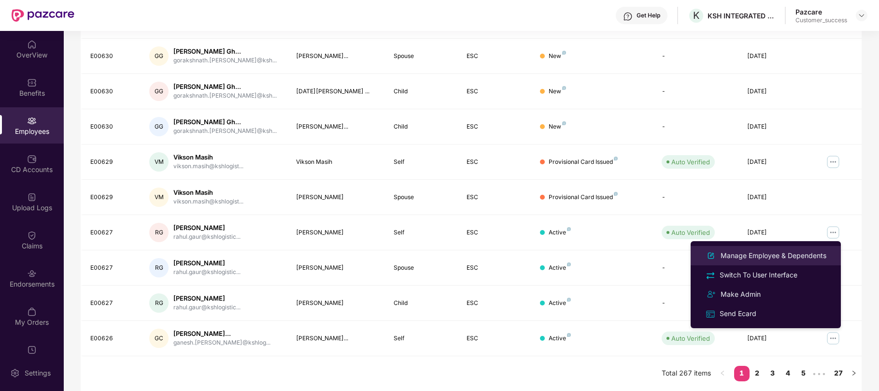
click at [781, 256] on div "Manage Employee & Dependents" at bounding box center [773, 255] width 110 height 11
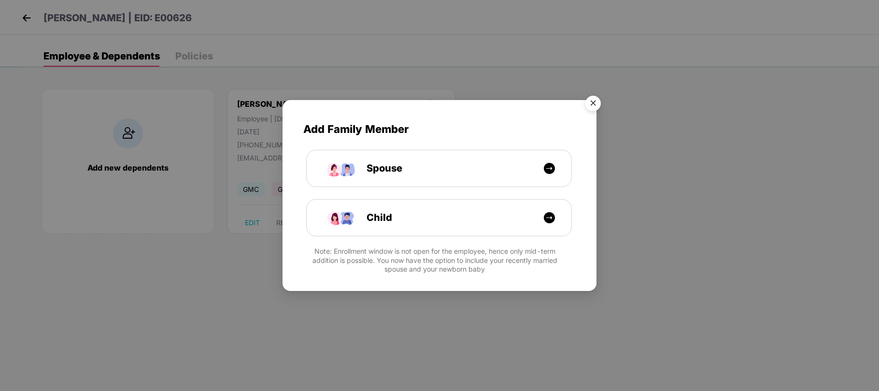
click at [592, 102] on img "Close" at bounding box center [592, 104] width 27 height 27
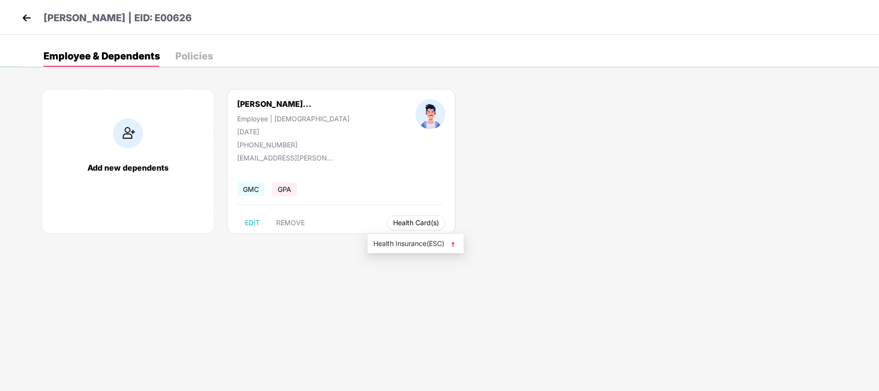
click at [393, 224] on span "Health Card(s)" at bounding box center [416, 222] width 46 height 5
click at [27, 18] on img at bounding box center [26, 18] width 14 height 14
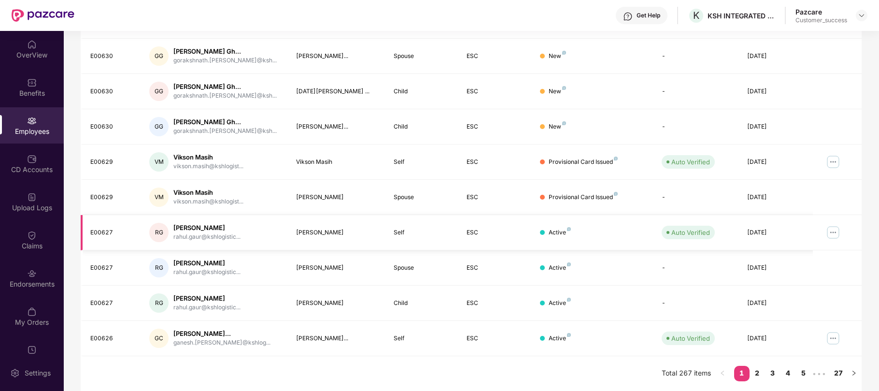
click at [836, 232] on img at bounding box center [832, 232] width 15 height 15
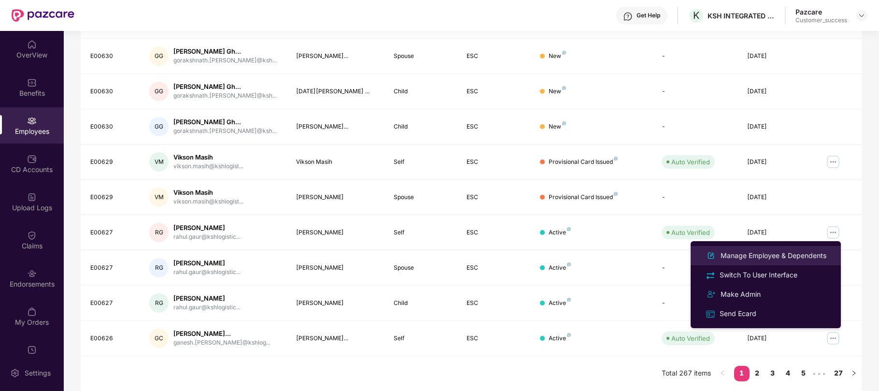
click at [789, 253] on div "Manage Employee & Dependents" at bounding box center [773, 255] width 110 height 11
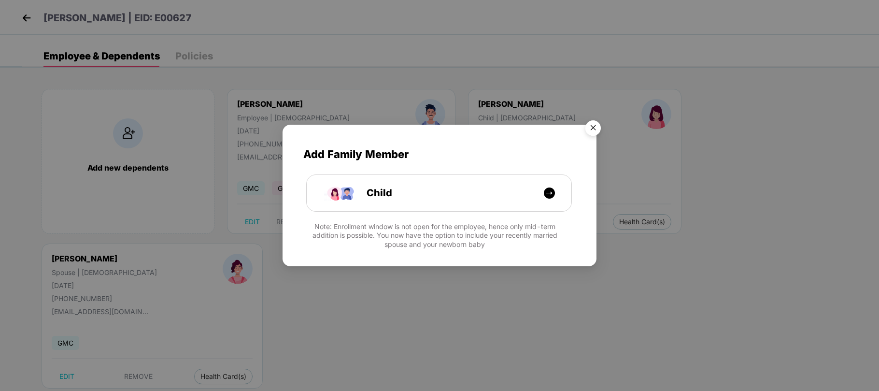
click at [593, 128] on img "Close" at bounding box center [592, 129] width 27 height 27
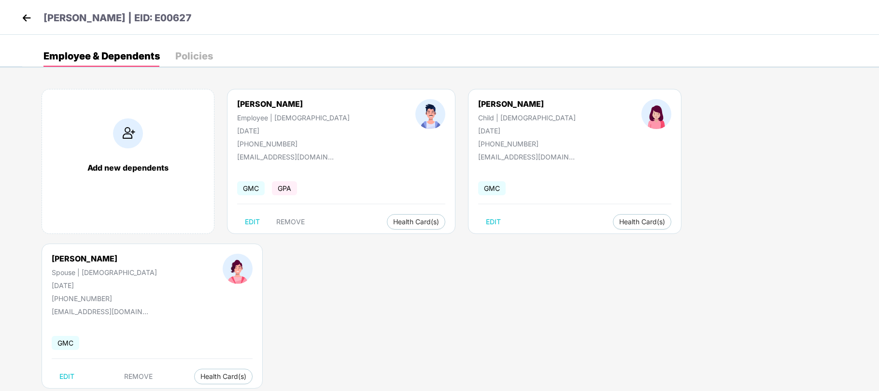
click at [20, 13] on img at bounding box center [26, 18] width 14 height 14
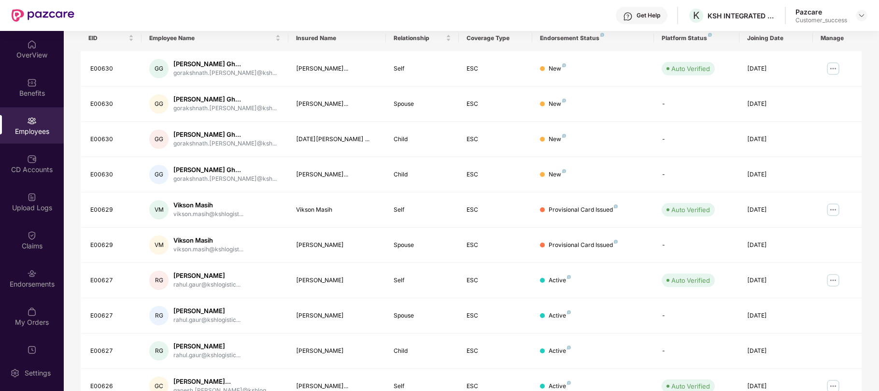
scroll to position [155, 0]
click at [827, 281] on img at bounding box center [832, 279] width 15 height 15
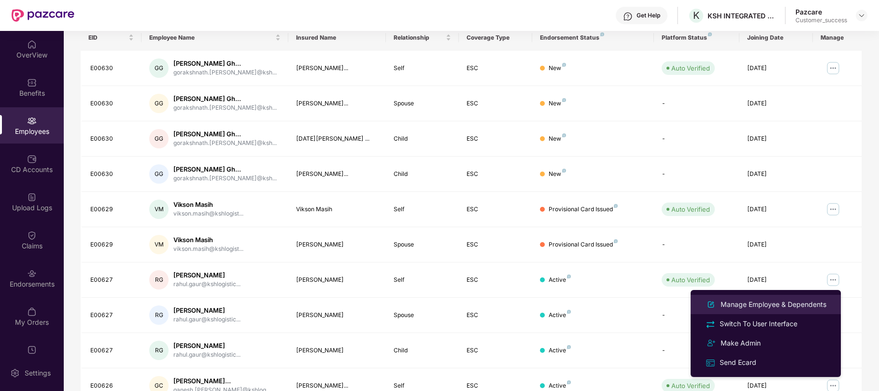
click at [779, 303] on div "Manage Employee & Dependents" at bounding box center [773, 304] width 110 height 11
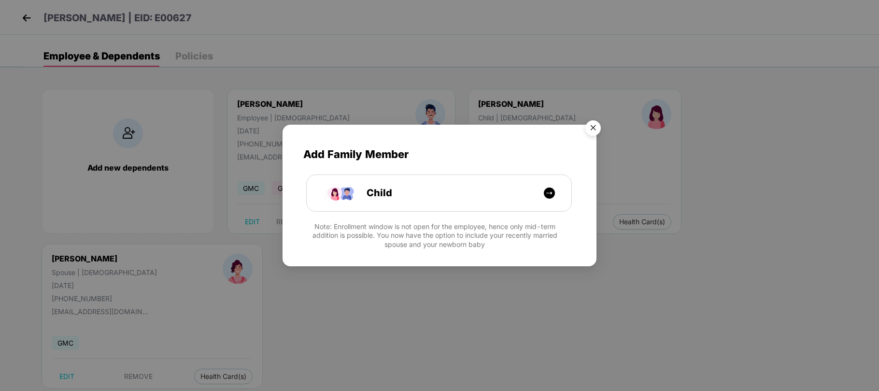
click at [591, 127] on img "Close" at bounding box center [592, 129] width 27 height 27
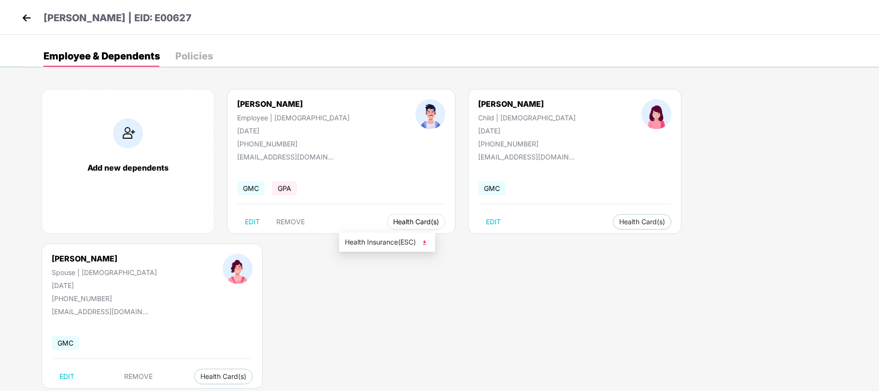
click at [387, 215] on button "Health Card(s)" at bounding box center [416, 221] width 58 height 15
click at [369, 246] on span "Health Insurance(ESC)" at bounding box center [387, 242] width 84 height 11
click at [27, 14] on img at bounding box center [26, 18] width 14 height 14
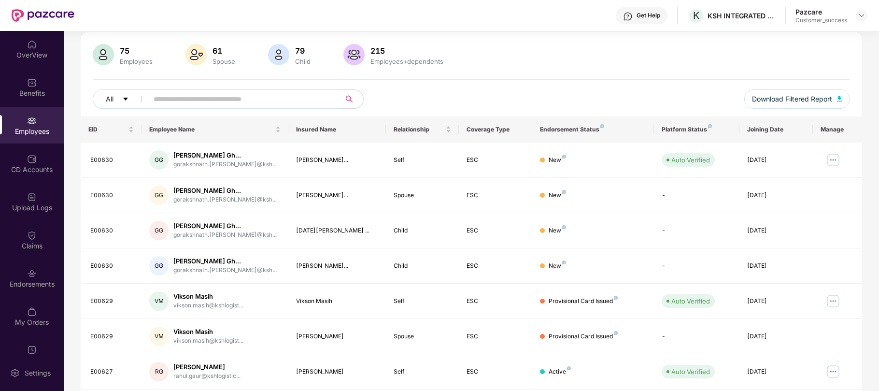
scroll to position [76, 0]
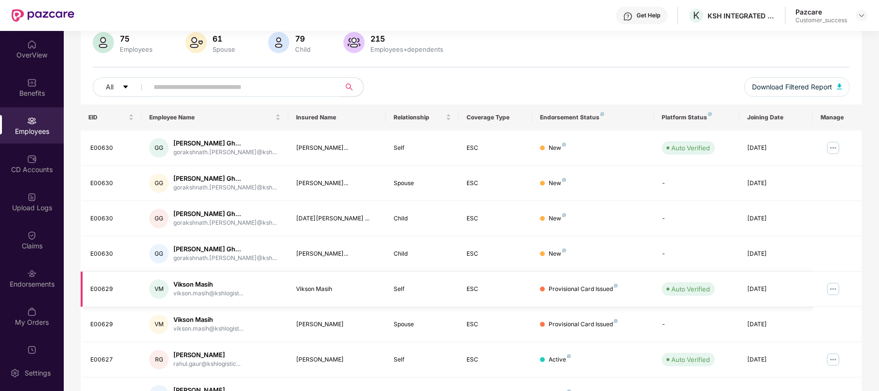
click at [831, 288] on img at bounding box center [832, 288] width 15 height 15
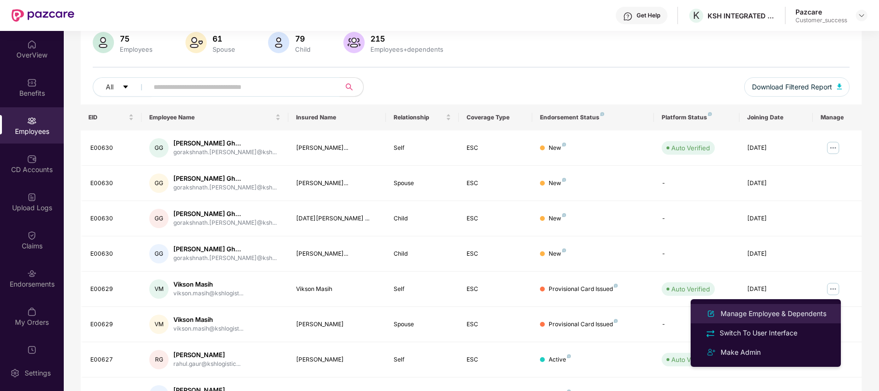
click at [779, 313] on div "Manage Employee & Dependents" at bounding box center [773, 313] width 110 height 11
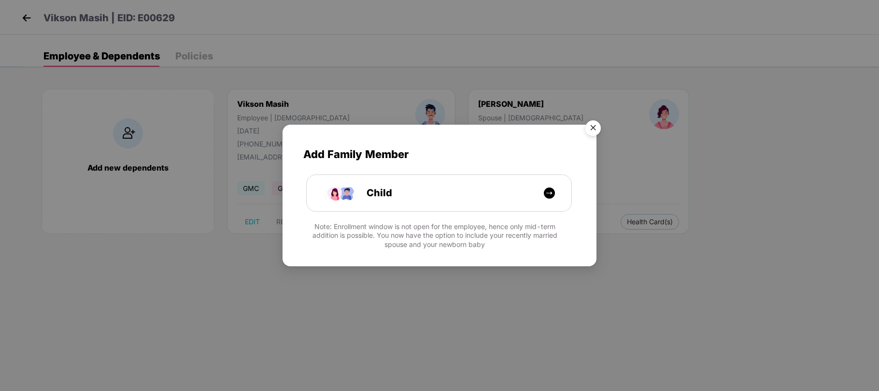
click at [591, 132] on img "Close" at bounding box center [592, 129] width 27 height 27
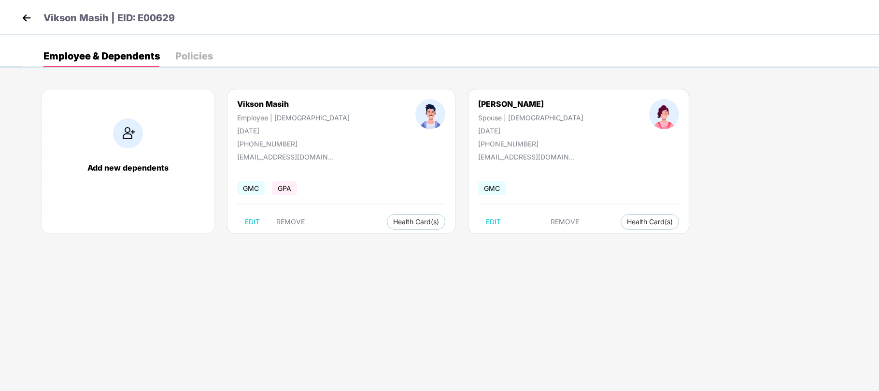
click at [375, 213] on div "Vikson Masih Employee | Male 07 May 1996 +917582999140 vikson.masih@kshlogistic…" at bounding box center [341, 161] width 228 height 145
click at [393, 224] on span "Health Card(s)" at bounding box center [416, 221] width 46 height 5
click at [367, 238] on span "Health Insurance(ESC)" at bounding box center [378, 242] width 84 height 11
click at [29, 19] on img at bounding box center [26, 18] width 14 height 14
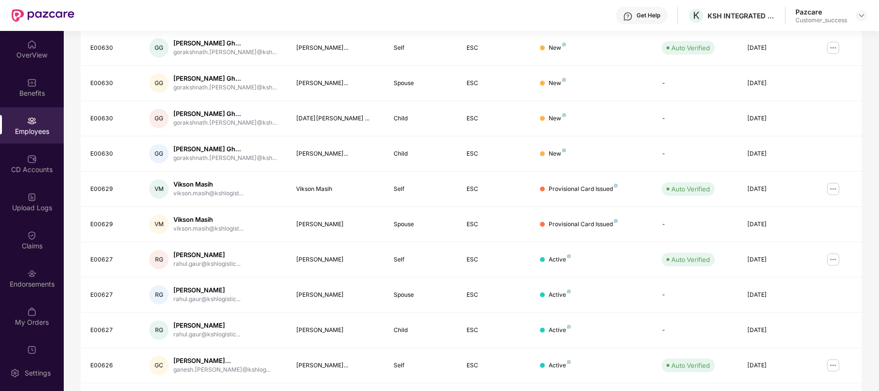
scroll to position [180, 0]
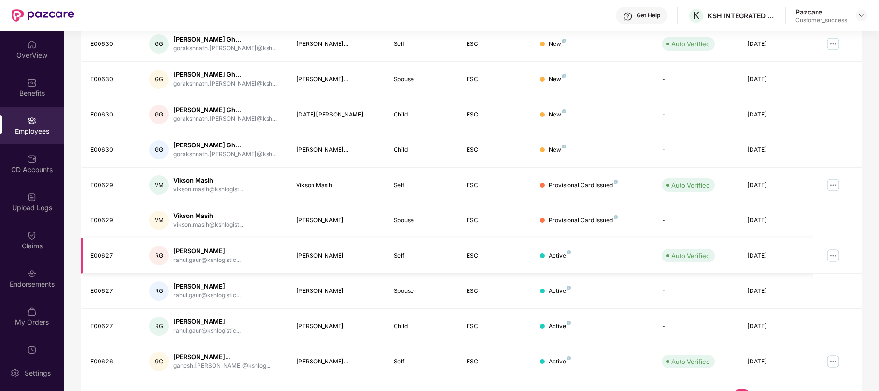
click at [830, 259] on img at bounding box center [832, 255] width 15 height 15
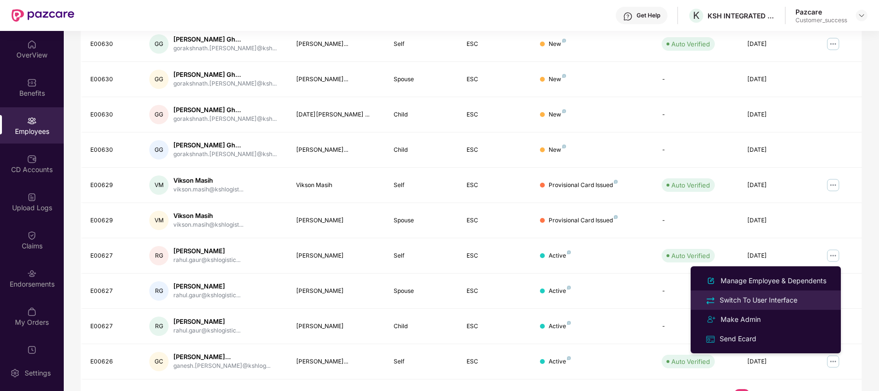
click at [771, 302] on div "Switch To User Interface" at bounding box center [759, 300] width 82 height 11
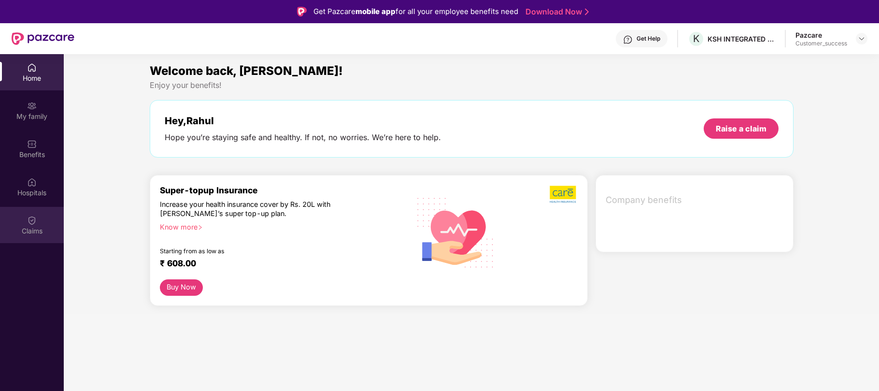
click at [35, 230] on div "Claims" at bounding box center [32, 231] width 64 height 10
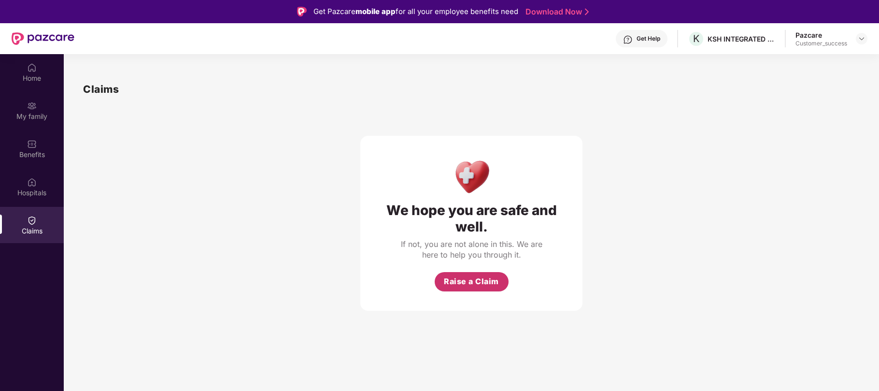
click at [458, 282] on span "Raise a Claim" at bounding box center [471, 281] width 55 height 12
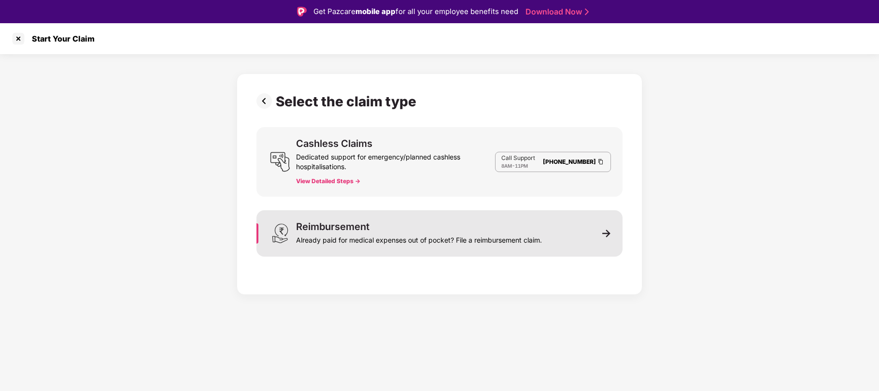
click at [607, 236] on img at bounding box center [606, 233] width 9 height 9
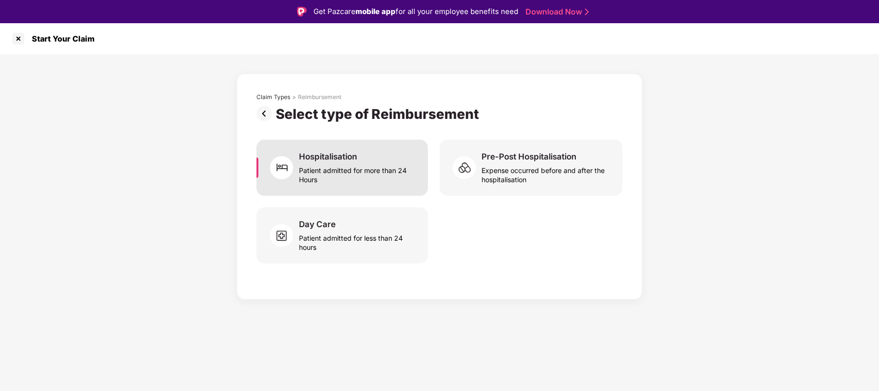
click at [346, 157] on div "Hospitalisation" at bounding box center [328, 156] width 58 height 11
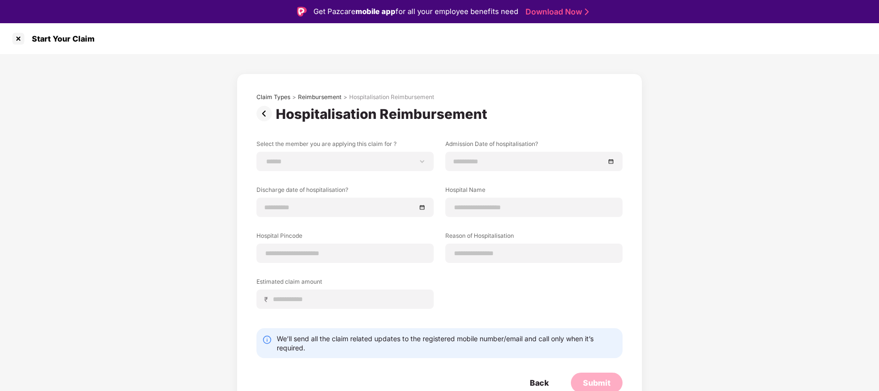
scroll to position [4, 0]
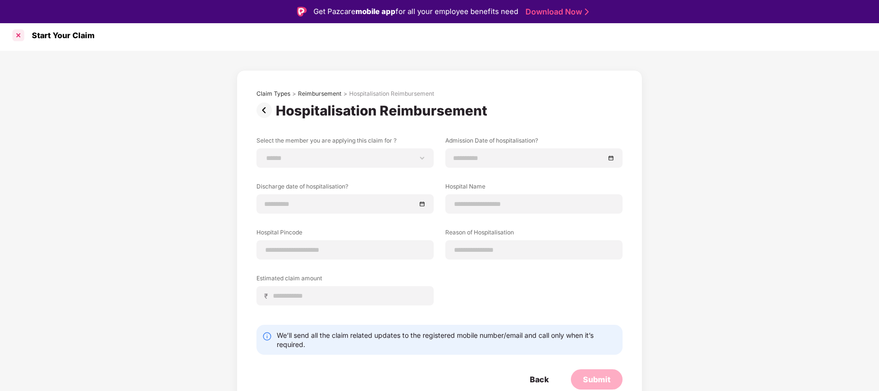
click at [13, 32] on div at bounding box center [18, 35] width 15 height 15
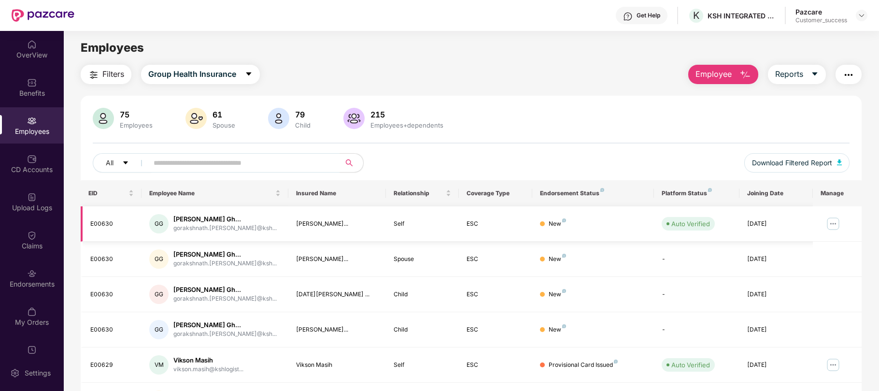
click at [830, 225] on img at bounding box center [832, 223] width 15 height 15
click at [750, 102] on div "75 Employees 61 Spouse 79 Child 215 Employees+dependents All Download Filtered …" at bounding box center [471, 345] width 781 height 498
click at [858, 10] on div at bounding box center [862, 16] width 12 height 12
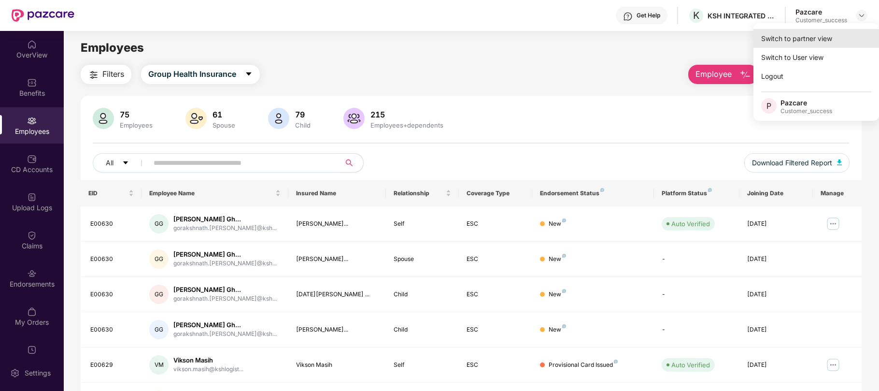
click at [794, 45] on div "Switch to partner view" at bounding box center [816, 38] width 126 height 19
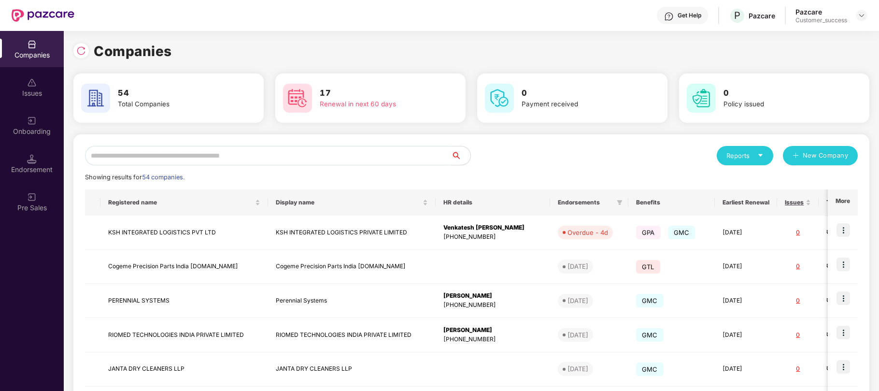
click at [31, 134] on div "Onboarding" at bounding box center [32, 132] width 64 height 10
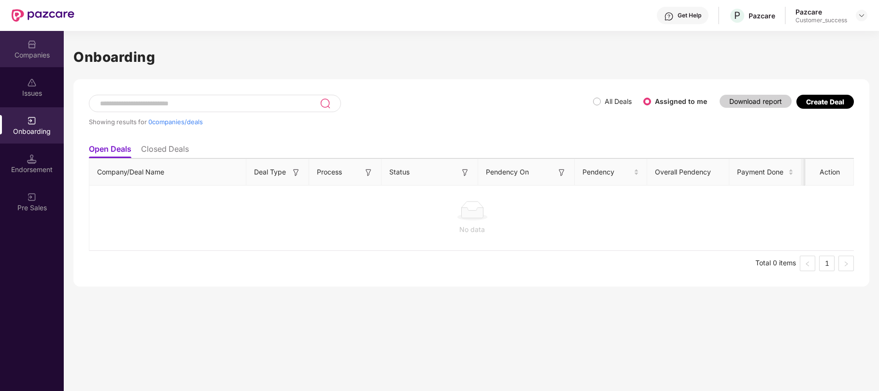
click at [39, 53] on div "Companies" at bounding box center [32, 55] width 64 height 10
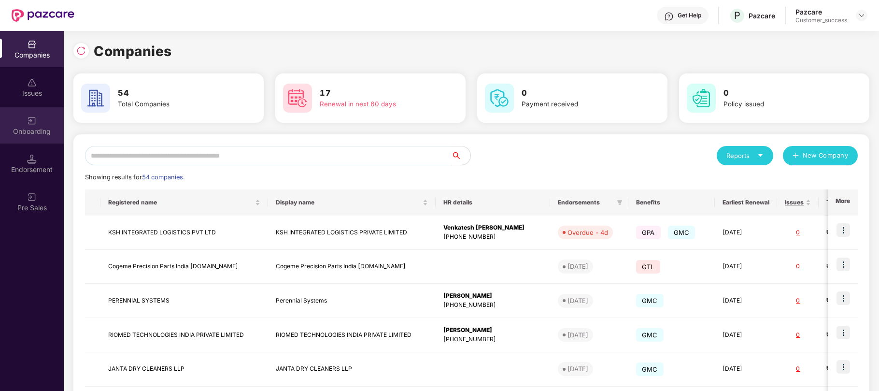
click at [20, 121] on div "Onboarding" at bounding box center [32, 125] width 64 height 36
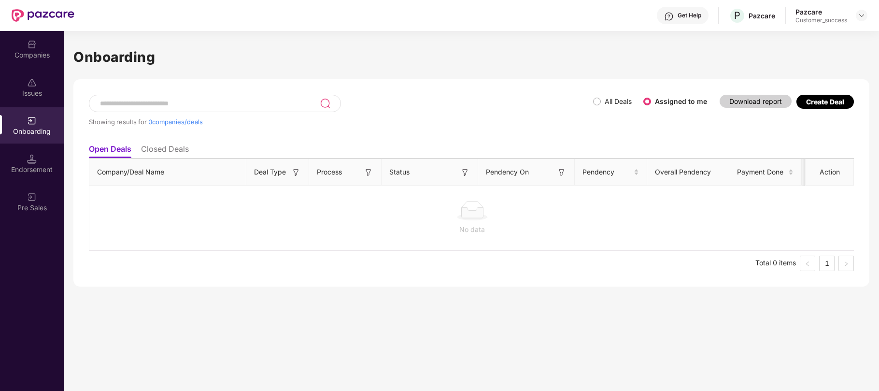
click at [810, 106] on div "Create Deal" at bounding box center [824, 102] width 57 height 14
click at [38, 55] on div "Companies" at bounding box center [32, 55] width 64 height 10
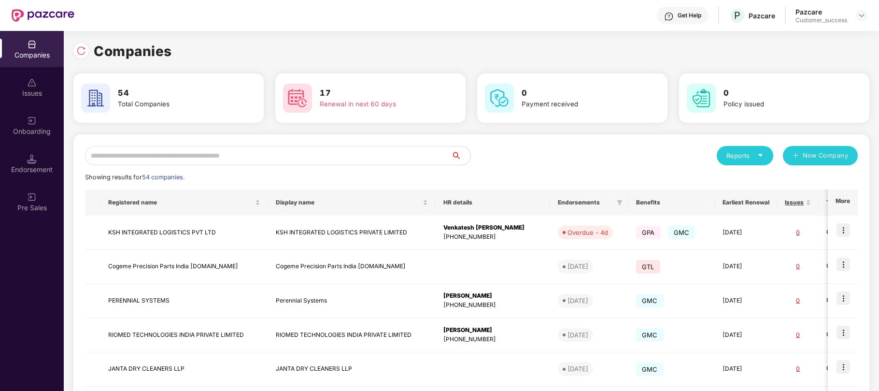
click at [276, 153] on input "text" at bounding box center [268, 155] width 366 height 19
click at [843, 235] on img at bounding box center [843, 230] width 14 height 14
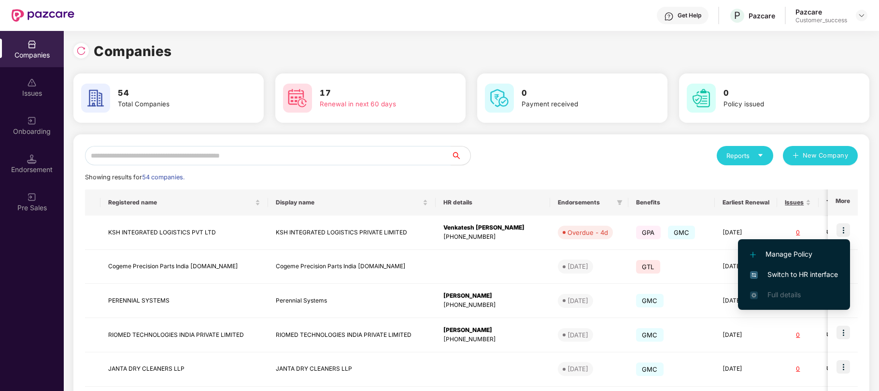
click at [803, 271] on span "Switch to HR interface" at bounding box center [794, 274] width 88 height 11
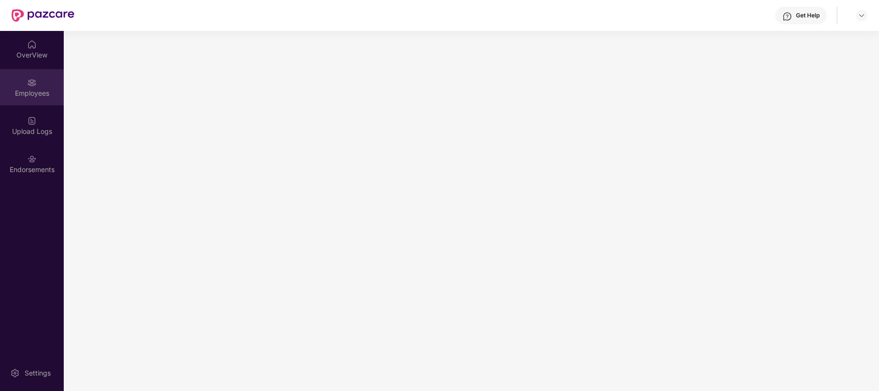
click at [24, 98] on div "Employees" at bounding box center [32, 87] width 64 height 36
click at [26, 92] on div "Employees" at bounding box center [32, 93] width 64 height 10
click at [861, 16] on img at bounding box center [862, 16] width 8 height 8
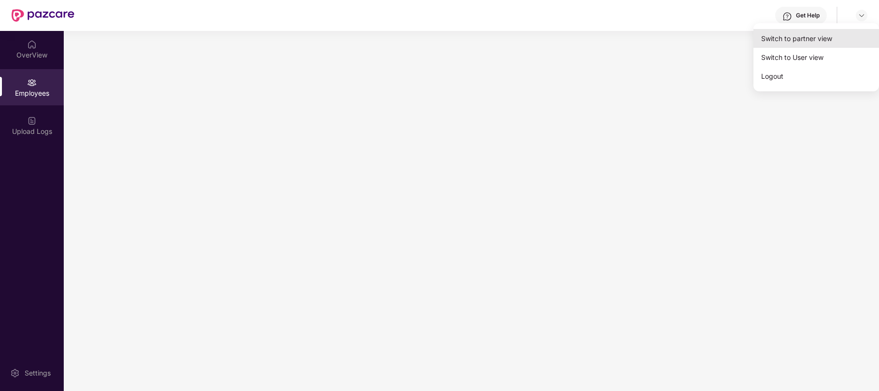
click at [813, 43] on div "Switch to partner view" at bounding box center [816, 38] width 126 height 19
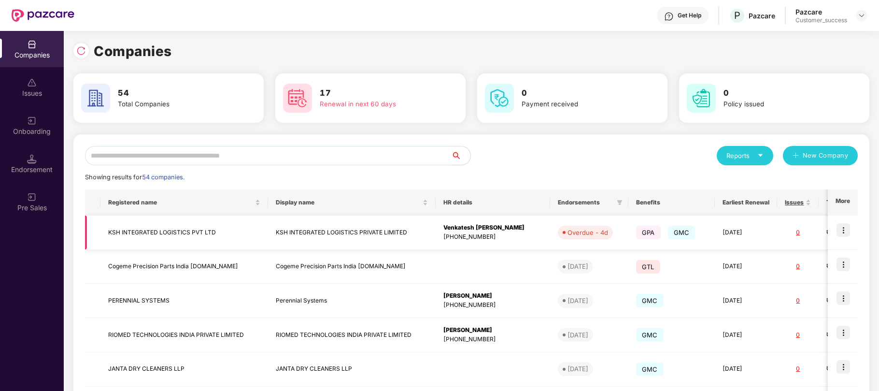
click at [846, 230] on img at bounding box center [843, 230] width 14 height 14
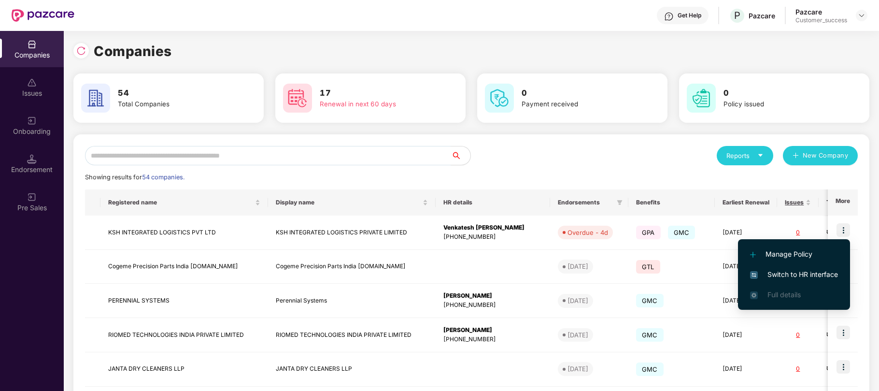
click at [803, 274] on span "Switch to HR interface" at bounding box center [794, 274] width 88 height 11
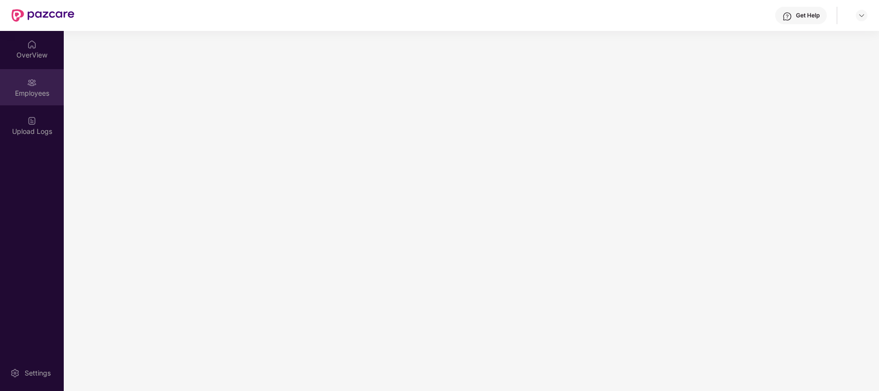
click at [28, 84] on img at bounding box center [32, 83] width 10 height 10
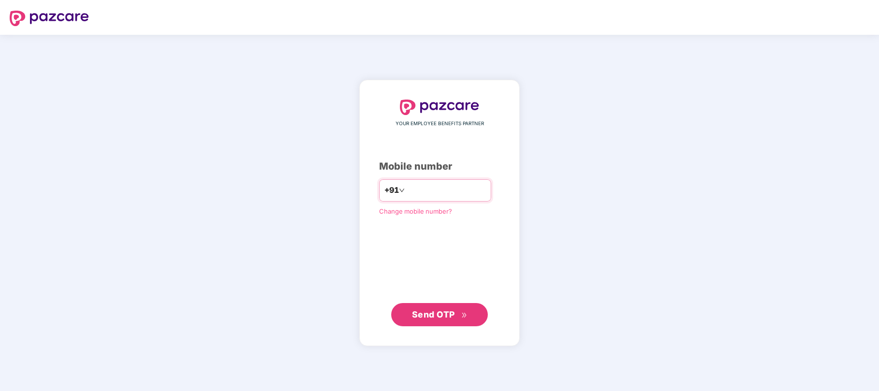
type input "**********"
click at [447, 309] on span "Send OTP" at bounding box center [433, 314] width 43 height 10
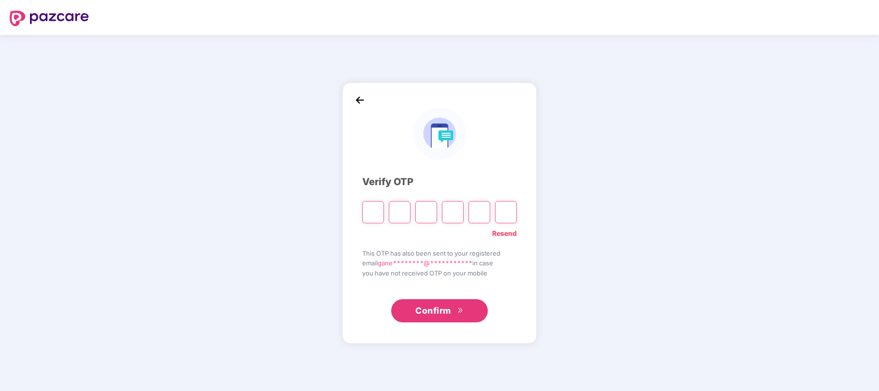
type input "*"
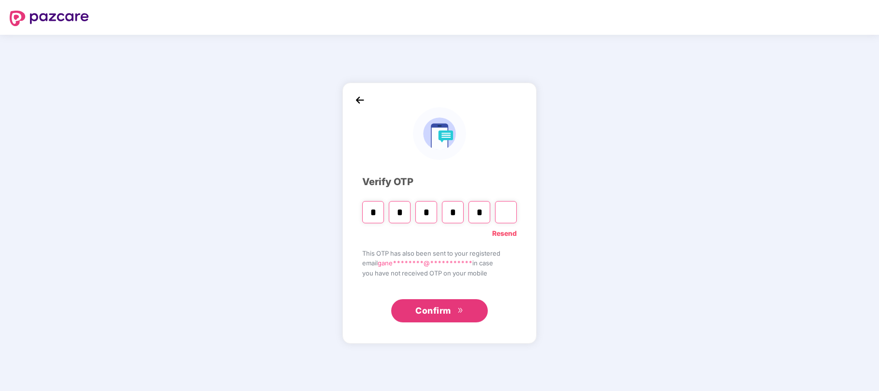
type input "*"
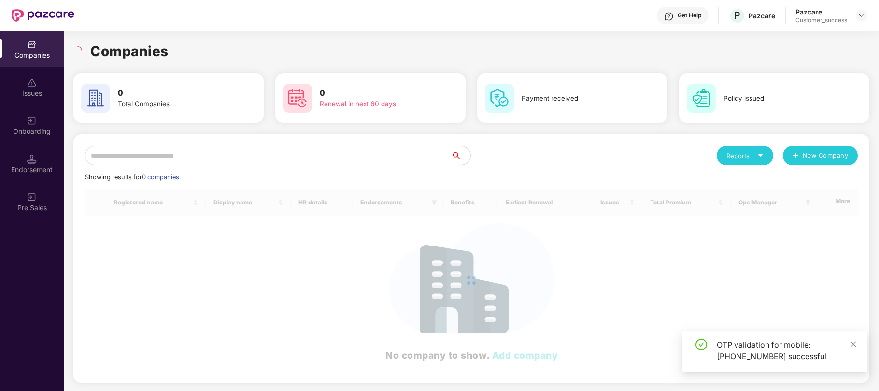
click at [151, 156] on input "text" at bounding box center [268, 155] width 366 height 19
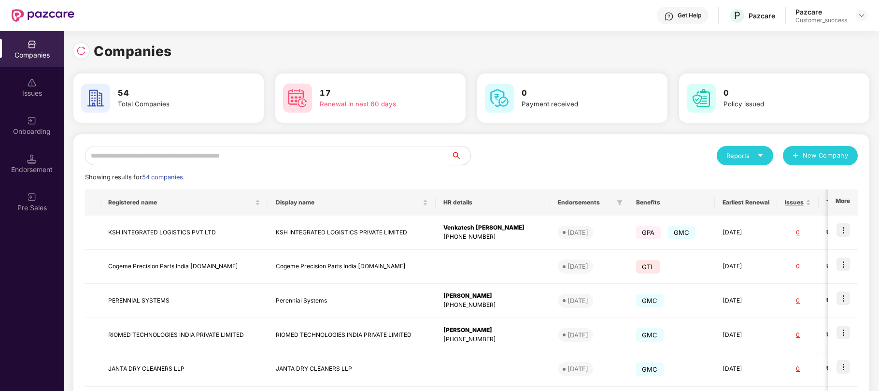
click at [151, 156] on input "text" at bounding box center [268, 155] width 366 height 19
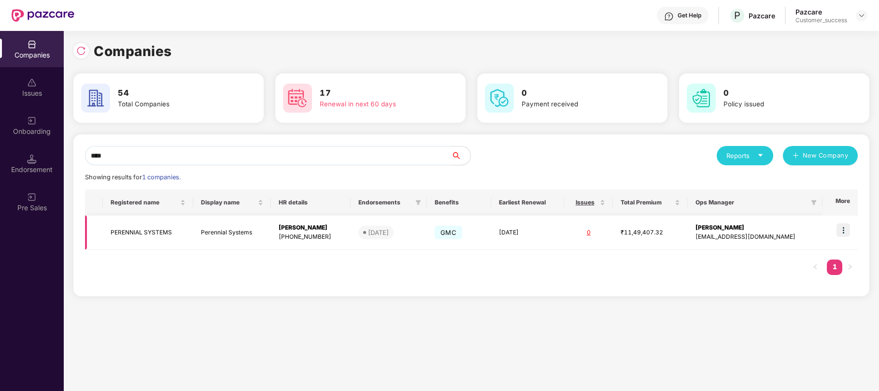
type input "****"
click at [846, 228] on img at bounding box center [843, 230] width 14 height 14
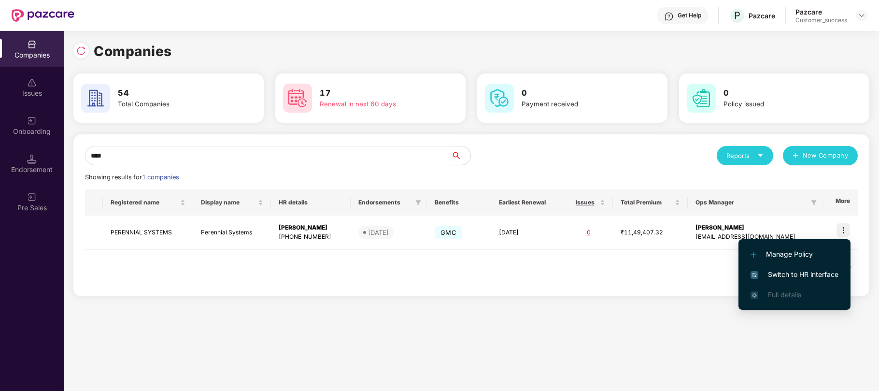
click at [782, 269] on span "Switch to HR interface" at bounding box center [794, 274] width 88 height 11
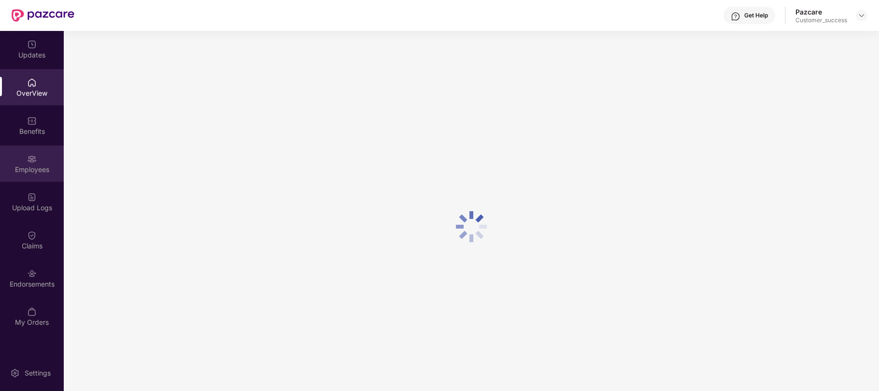
click at [36, 174] on div "Employees" at bounding box center [32, 163] width 64 height 36
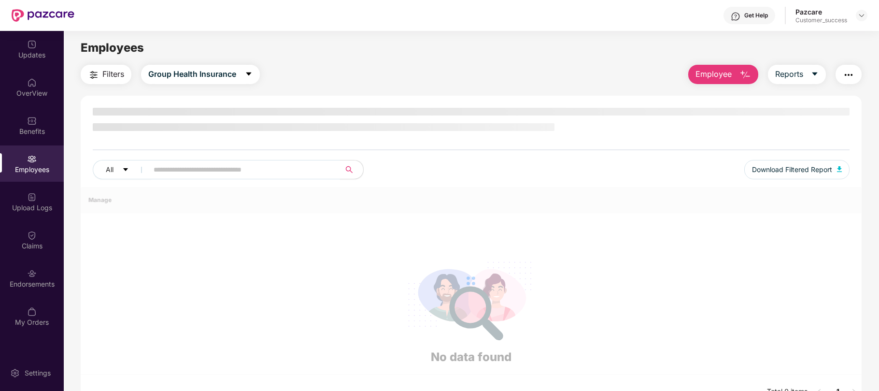
click at [241, 169] on input "text" at bounding box center [240, 169] width 173 height 14
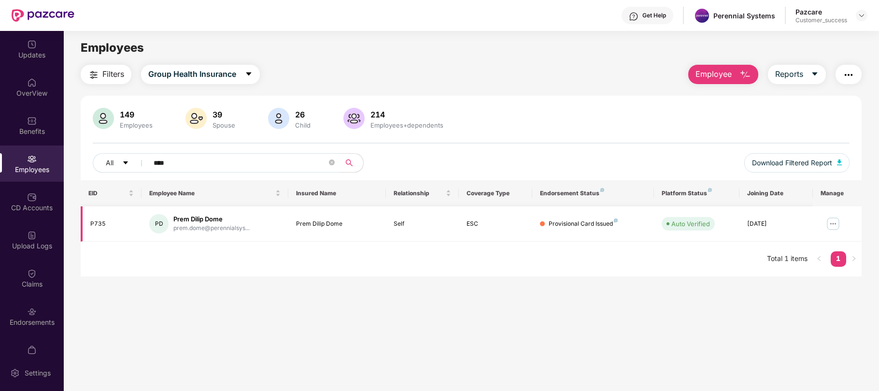
type input "****"
drag, startPoint x: 538, startPoint y: 225, endPoint x: 618, endPoint y: 223, distance: 80.2
click at [618, 223] on td "Provisional Card Issued" at bounding box center [593, 223] width 122 height 35
click at [618, 223] on div "Provisional Card Issued" at bounding box center [593, 223] width 107 height 9
click at [863, 14] on img at bounding box center [862, 16] width 8 height 8
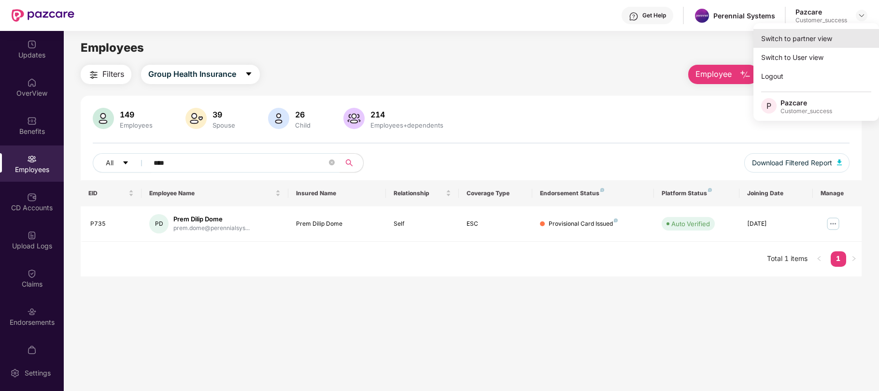
click at [802, 33] on div "Switch to partner view" at bounding box center [816, 38] width 126 height 19
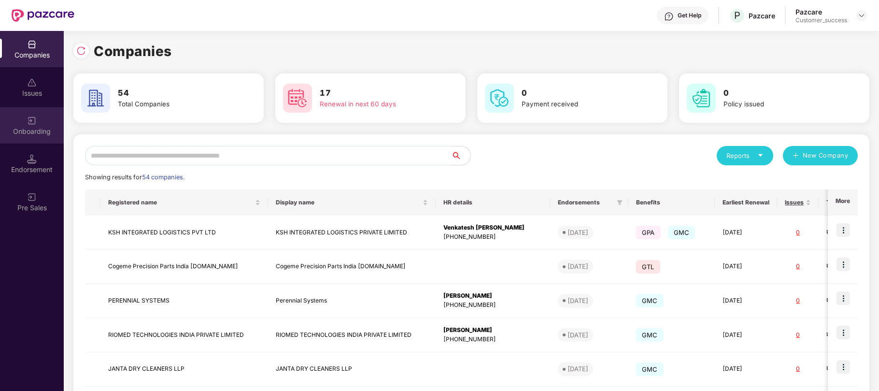
click at [27, 134] on div "Onboarding" at bounding box center [32, 132] width 64 height 10
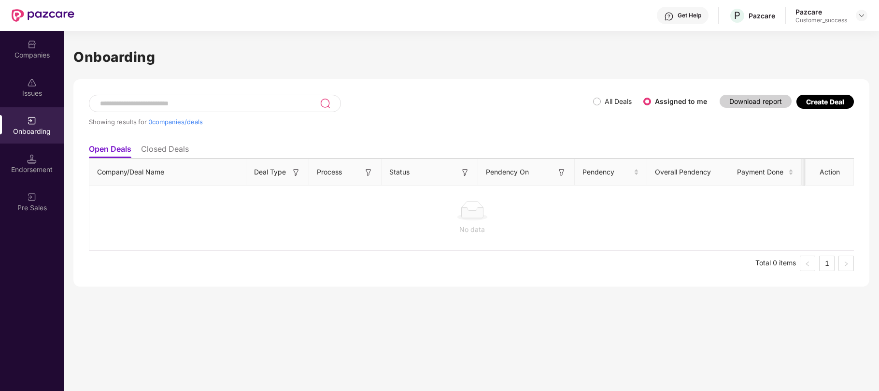
click at [18, 125] on div "Onboarding" at bounding box center [32, 125] width 64 height 36
click at [862, 16] on img at bounding box center [862, 16] width 8 height 8
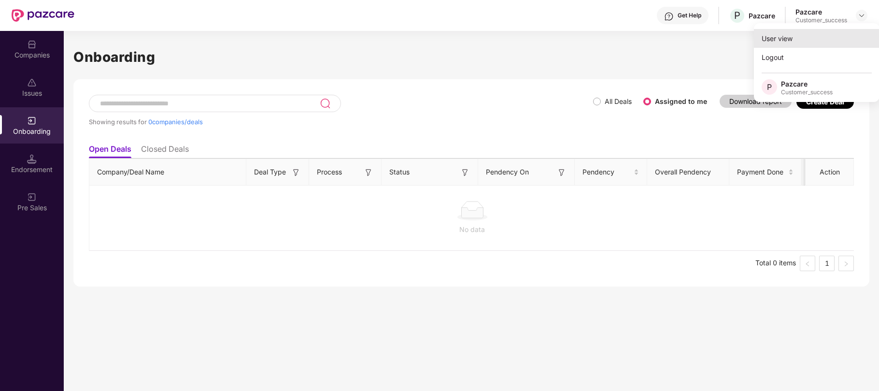
click at [793, 40] on div "User view" at bounding box center [817, 38] width 126 height 19
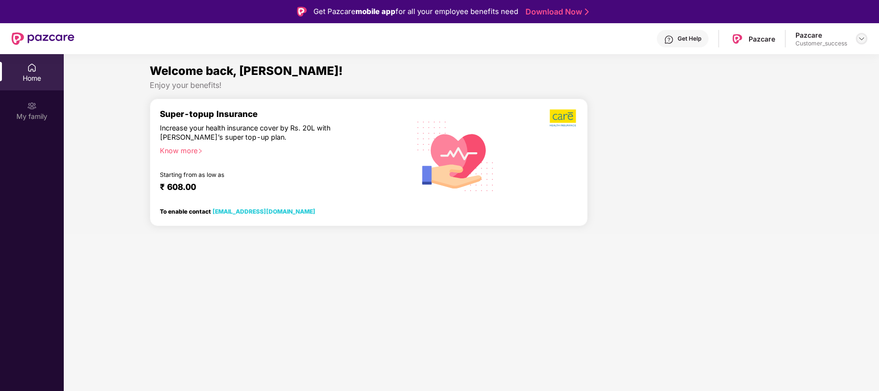
click at [860, 39] on img at bounding box center [862, 39] width 8 height 8
click at [725, 107] on div at bounding box center [694, 166] width 206 height 136
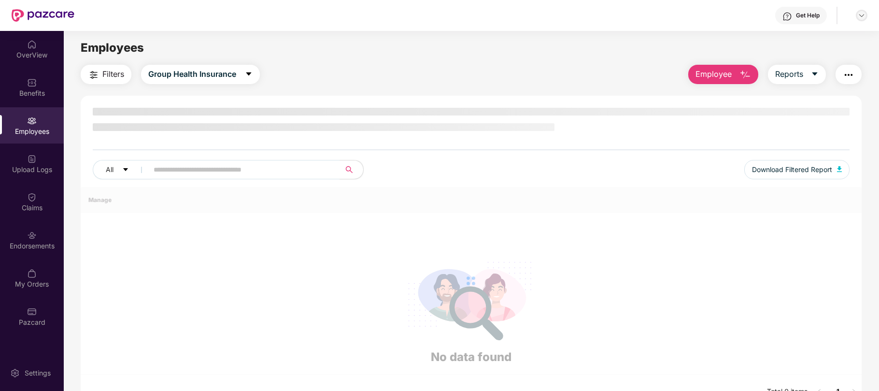
click at [864, 16] on img at bounding box center [862, 16] width 8 height 8
click at [821, 35] on div "Switch to partner view" at bounding box center [816, 38] width 126 height 19
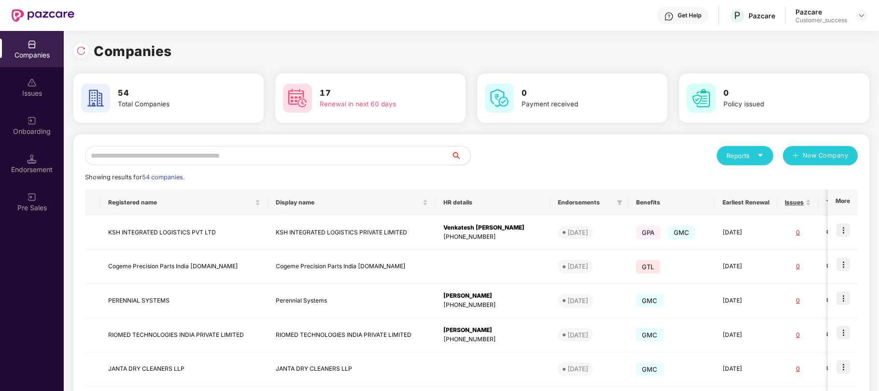
click at [222, 153] on input "text" at bounding box center [268, 155] width 366 height 19
type input "*"
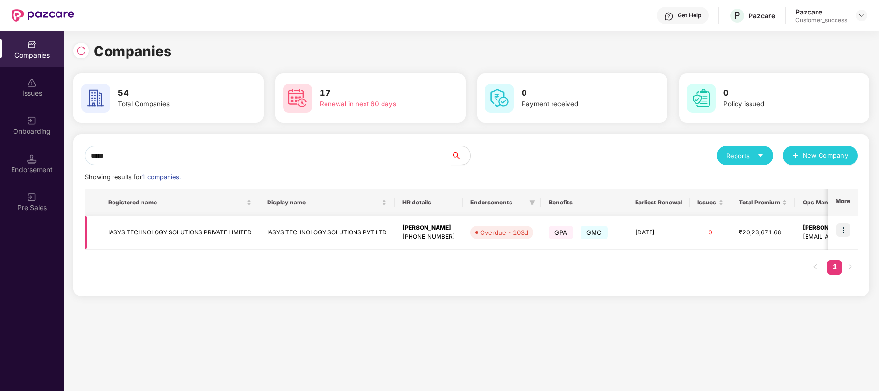
type input "*****"
click at [841, 231] on img at bounding box center [843, 230] width 14 height 14
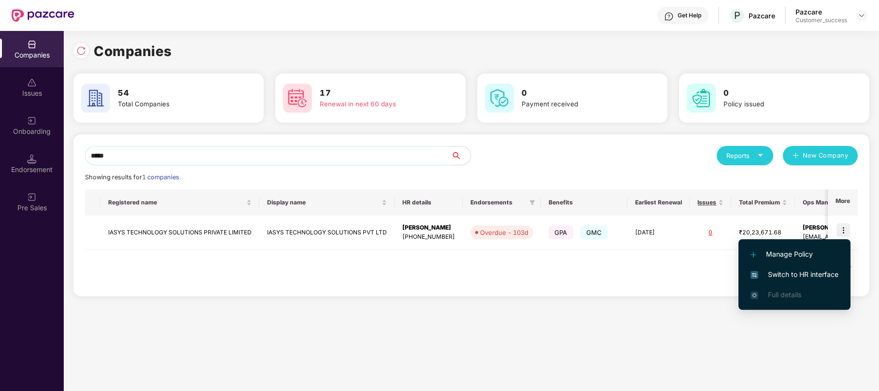
click at [779, 275] on span "Switch to HR interface" at bounding box center [794, 274] width 88 height 11
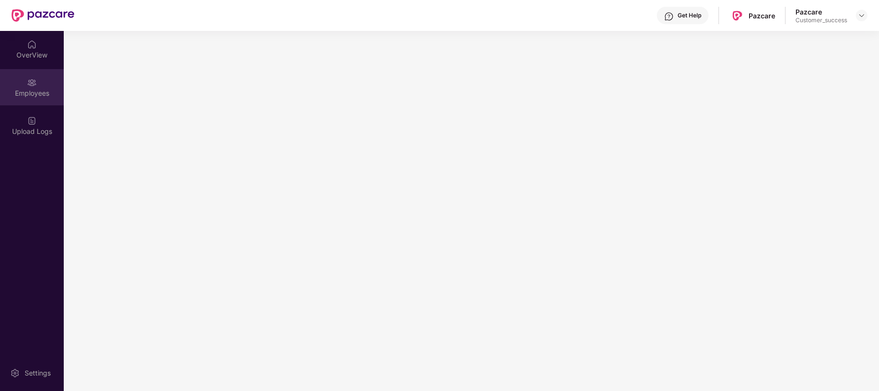
click at [29, 93] on div "Employees" at bounding box center [32, 93] width 64 height 10
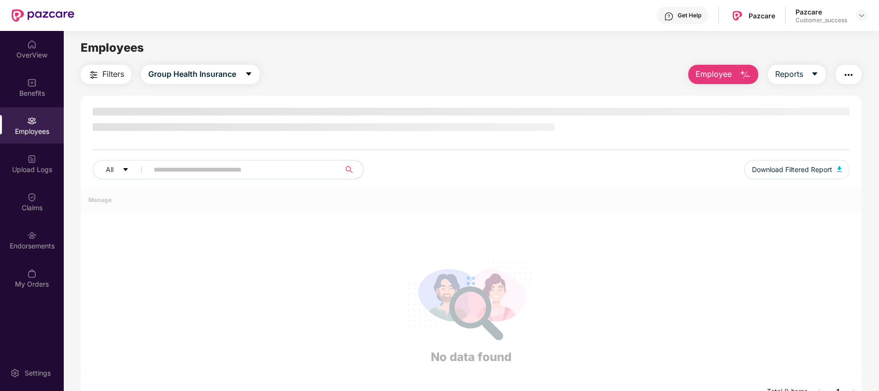
click at [169, 170] on input "text" at bounding box center [240, 169] width 173 height 14
paste input "**********"
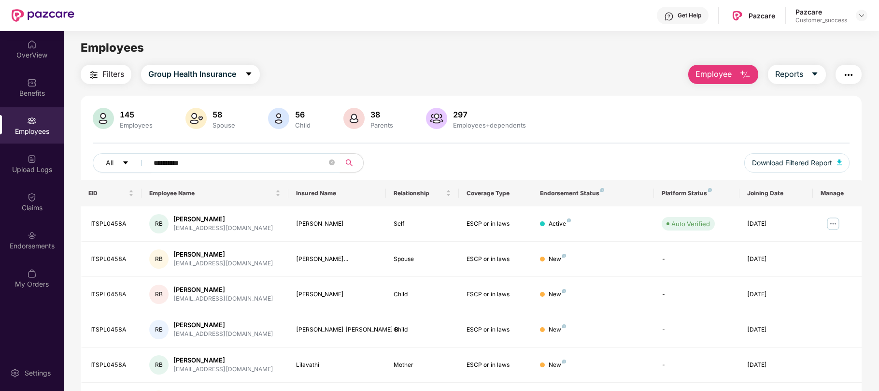
type input "**********"
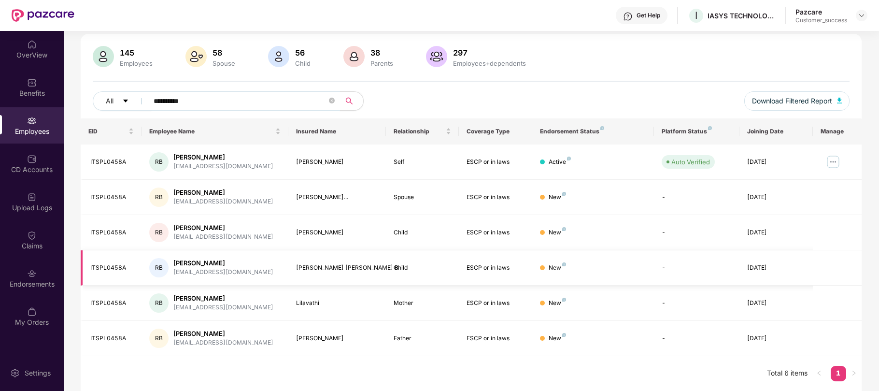
scroll to position [63, 0]
click at [37, 279] on div "Endorsements" at bounding box center [32, 284] width 64 height 10
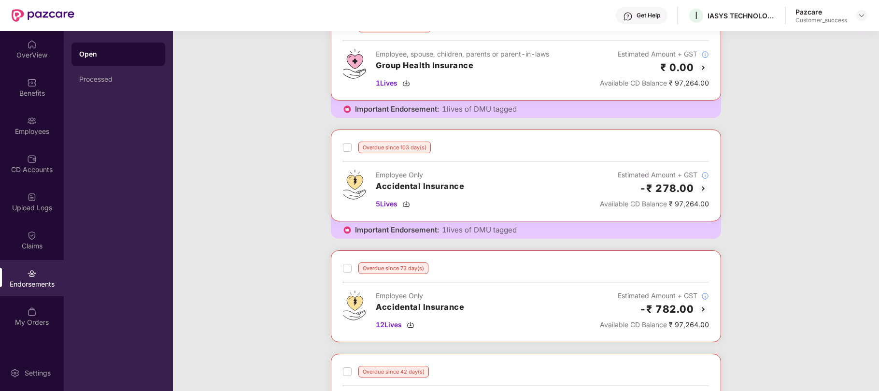
scroll to position [72, 0]
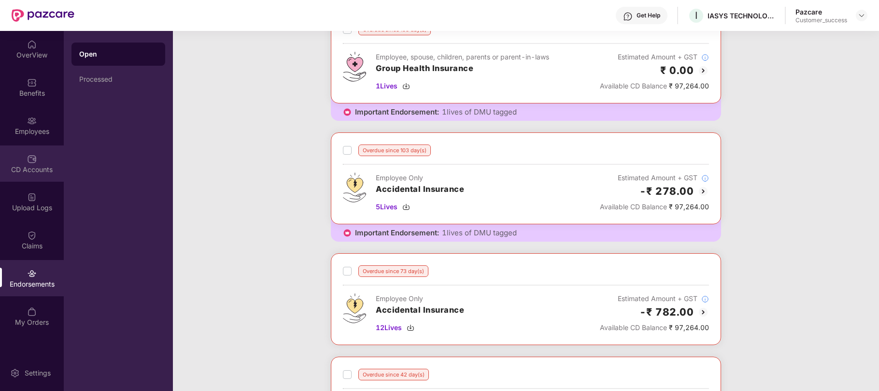
click at [30, 166] on div "CD Accounts" at bounding box center [32, 170] width 64 height 10
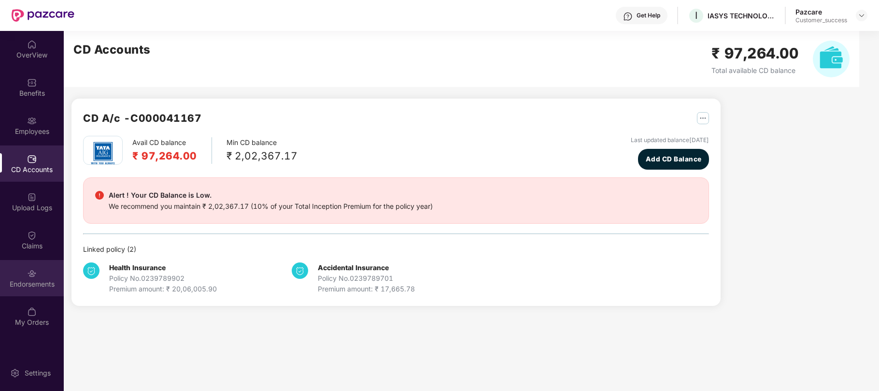
click at [34, 284] on div "Endorsements" at bounding box center [32, 284] width 64 height 10
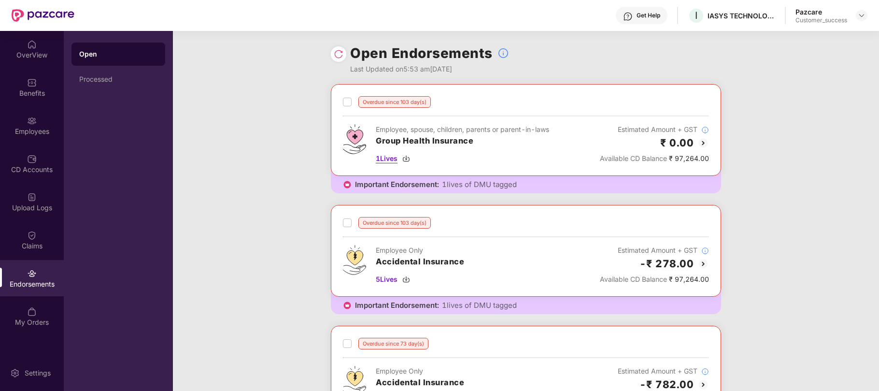
click at [382, 161] on span "1 Lives" at bounding box center [387, 158] width 22 height 11
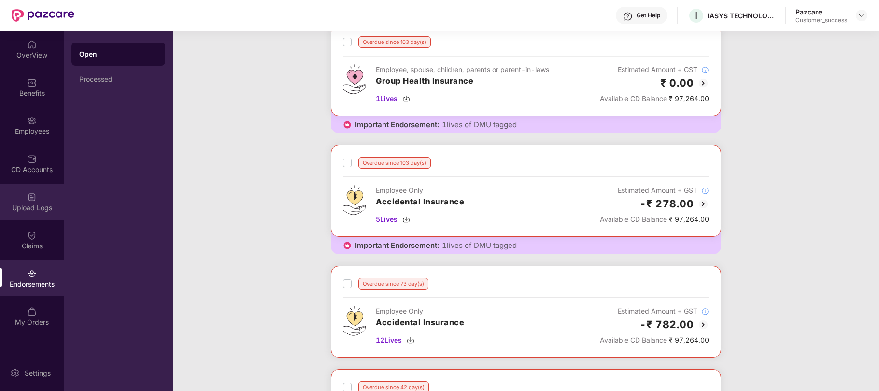
click at [41, 203] on div "Upload Logs" at bounding box center [32, 208] width 64 height 10
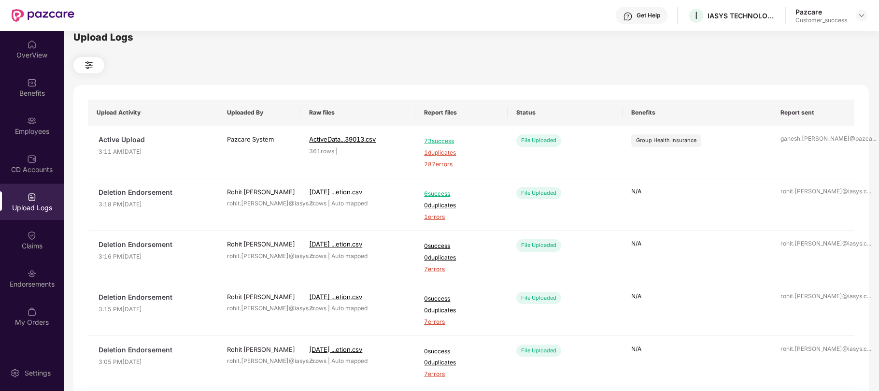
scroll to position [12, 0]
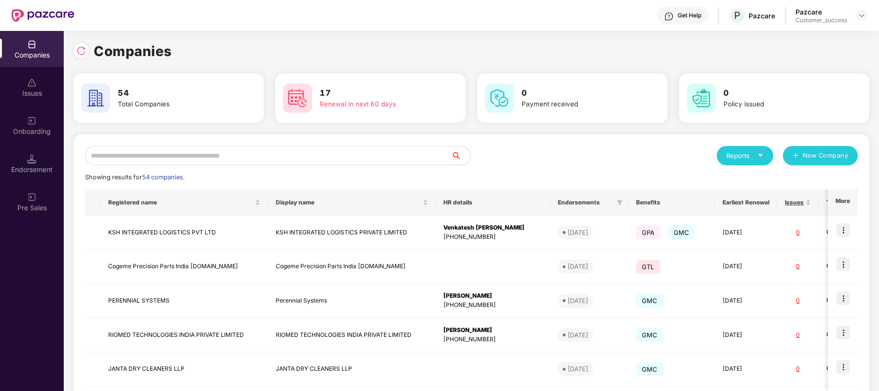
click at [241, 159] on input "text" at bounding box center [268, 155] width 366 height 19
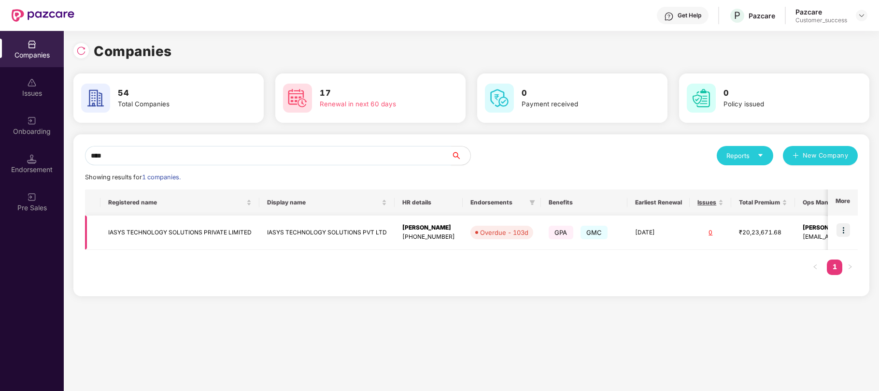
type input "****"
click at [839, 230] on img at bounding box center [843, 230] width 14 height 14
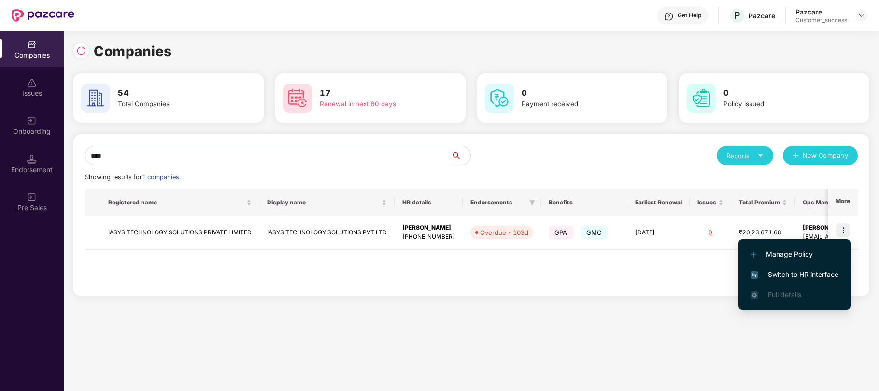
click at [782, 275] on span "Switch to HR interface" at bounding box center [794, 274] width 88 height 11
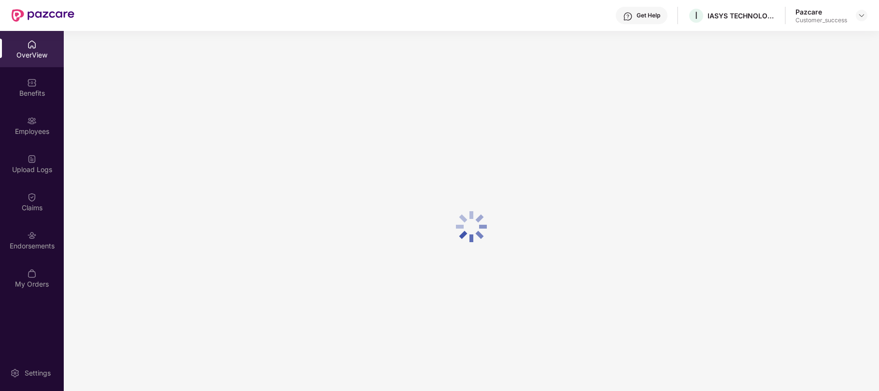
click at [27, 133] on div "Employees" at bounding box center [32, 132] width 64 height 10
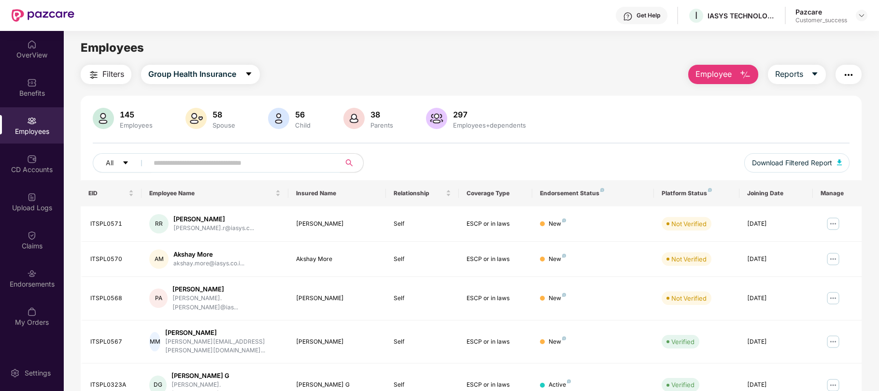
click at [224, 167] on input "text" at bounding box center [240, 162] width 173 height 14
paste input "**********"
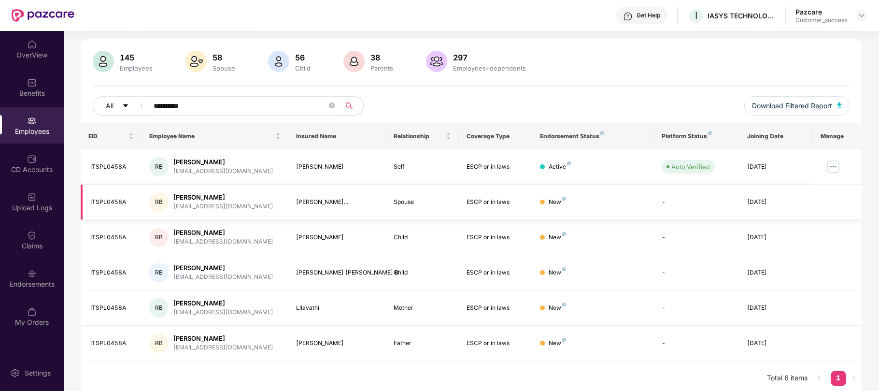
scroll to position [62, 0]
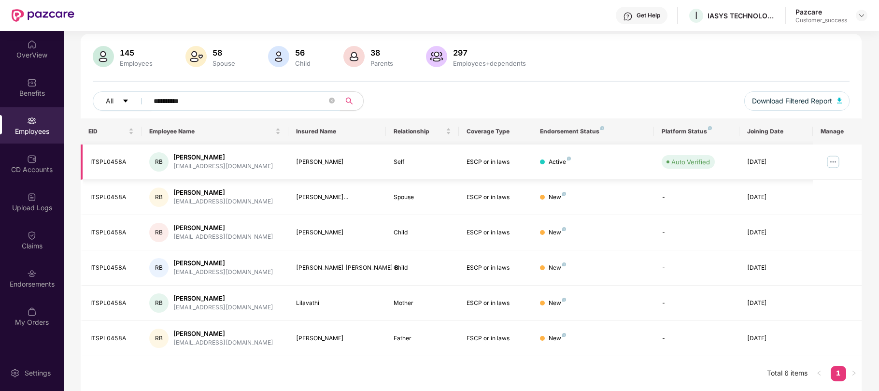
type input "**********"
click at [831, 160] on img at bounding box center [832, 161] width 15 height 15
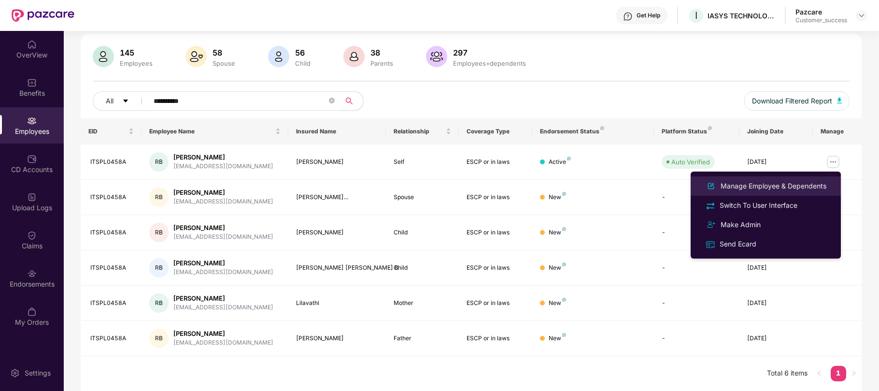
click at [746, 192] on li "Manage Employee & Dependents" at bounding box center [765, 185] width 150 height 19
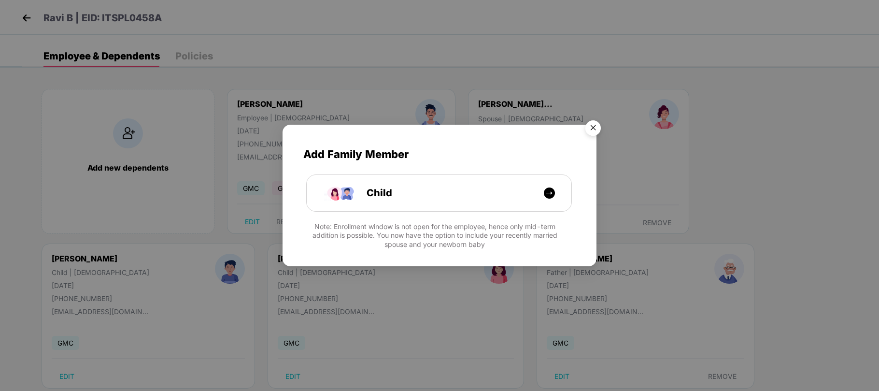
click at [597, 129] on img "Close" at bounding box center [592, 129] width 27 height 27
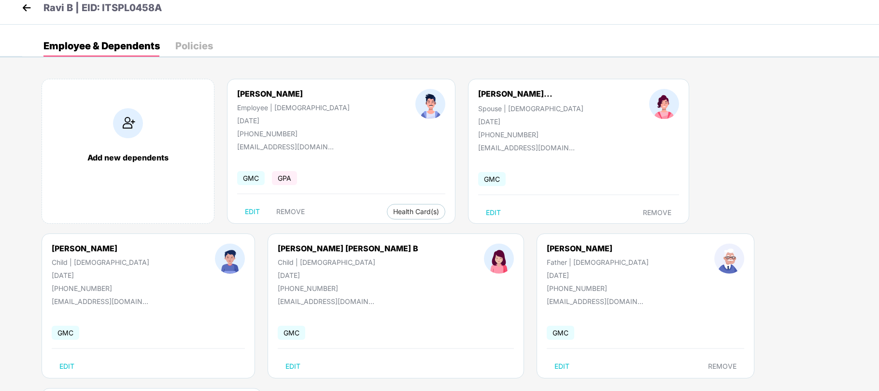
scroll to position [11, 0]
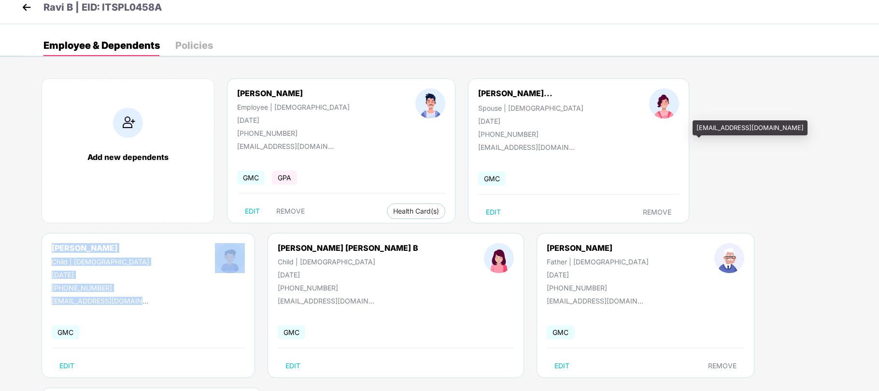
drag, startPoint x: 642, startPoint y: 93, endPoint x: 715, endPoint y: 143, distance: 88.1
click at [255, 233] on div "[PERSON_NAME] Child | [DEMOGRAPHIC_DATA] [DATE] [PHONE_NUMBER] [EMAIL_ADDRESS][…" at bounding box center [148, 305] width 213 height 145
copy div "[PERSON_NAME] Child | [DEMOGRAPHIC_DATA] [DATE] [PHONE_NUMBER] [EMAIL_ADDRESS][…"
click at [31, 5] on img at bounding box center [26, 7] width 14 height 14
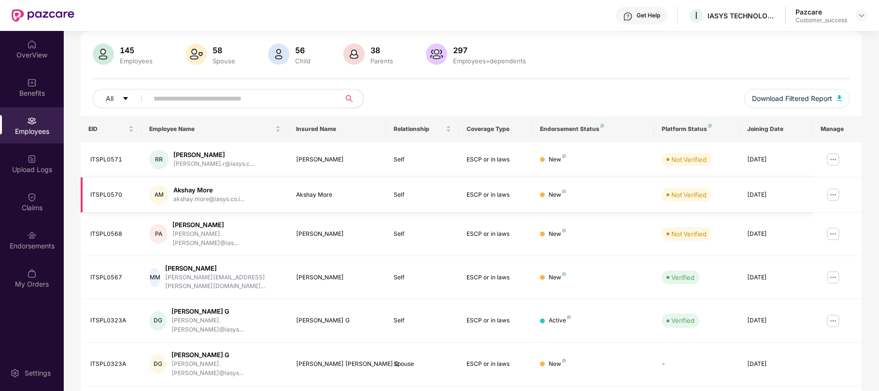
scroll to position [0, 0]
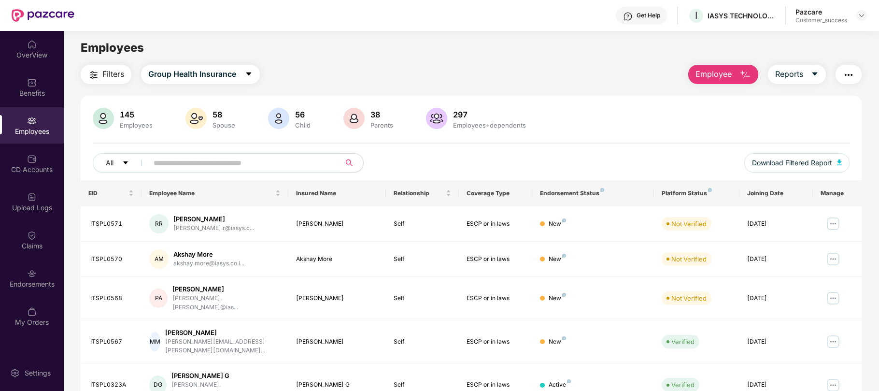
click at [850, 76] on img "button" at bounding box center [849, 75] width 12 height 12
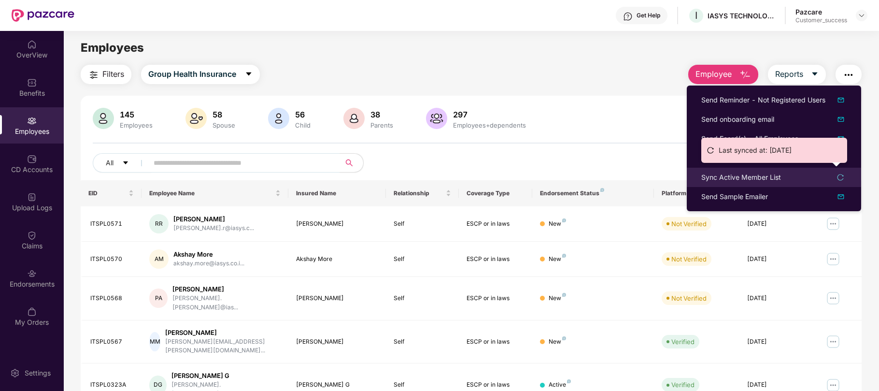
click at [756, 176] on div "Sync Active Member List" at bounding box center [741, 177] width 80 height 11
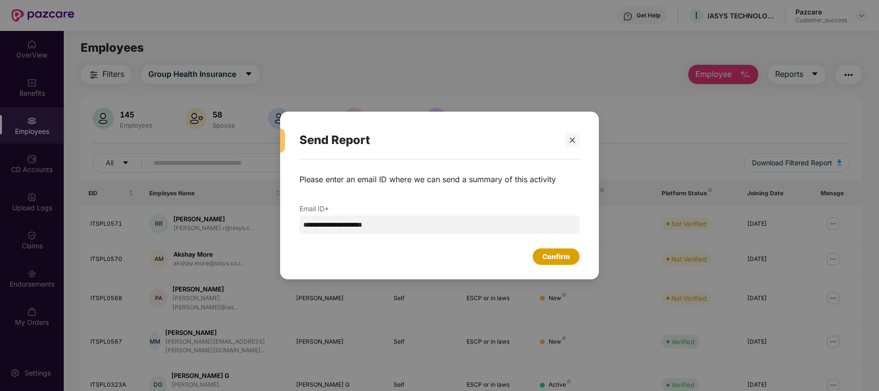
click at [557, 257] on div "Confirm" at bounding box center [556, 256] width 28 height 11
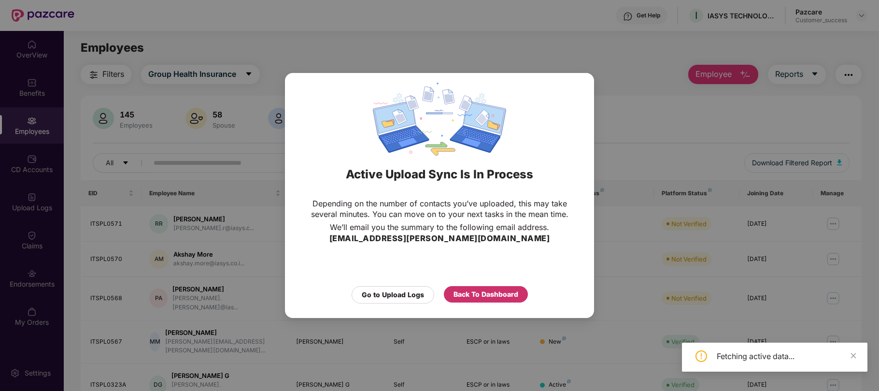
click at [495, 294] on div "Back To Dashboard" at bounding box center [485, 294] width 65 height 11
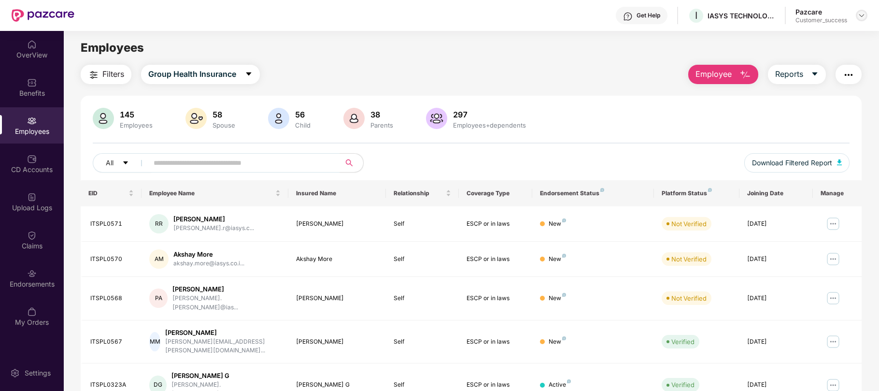
click at [862, 18] on img at bounding box center [862, 16] width 8 height 8
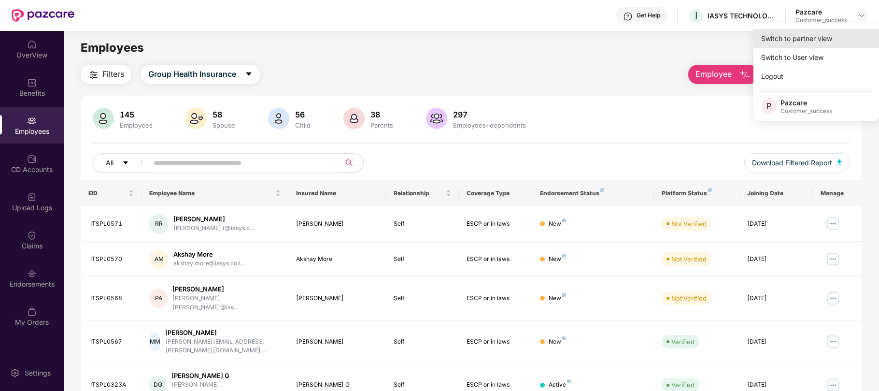
click at [812, 40] on div "Switch to partner view" at bounding box center [816, 38] width 126 height 19
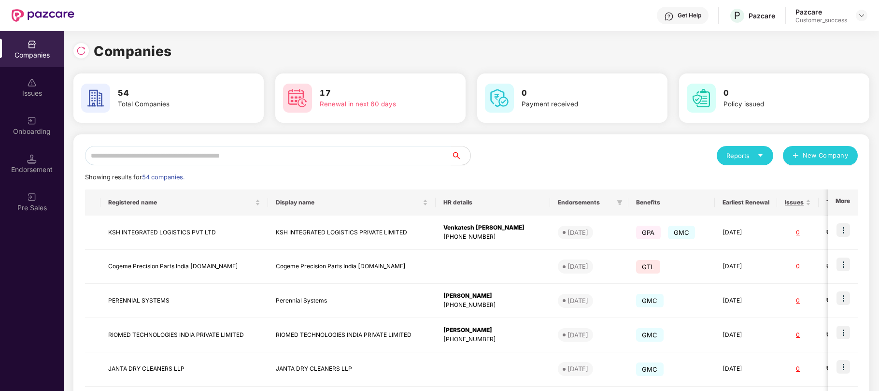
click at [281, 159] on input "text" at bounding box center [268, 155] width 366 height 19
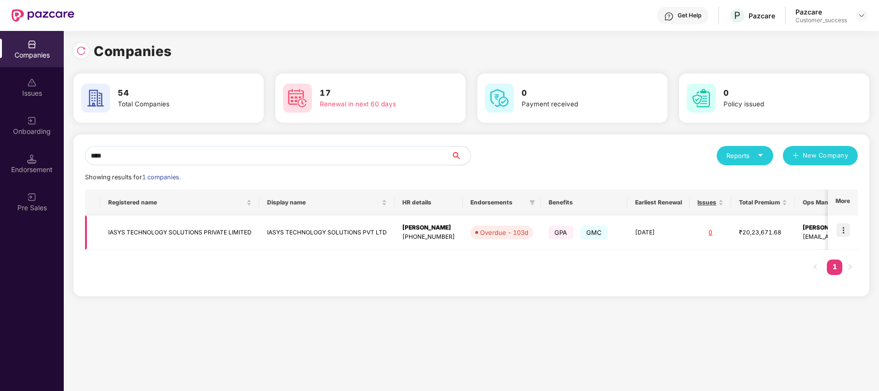
scroll to position [0, 52]
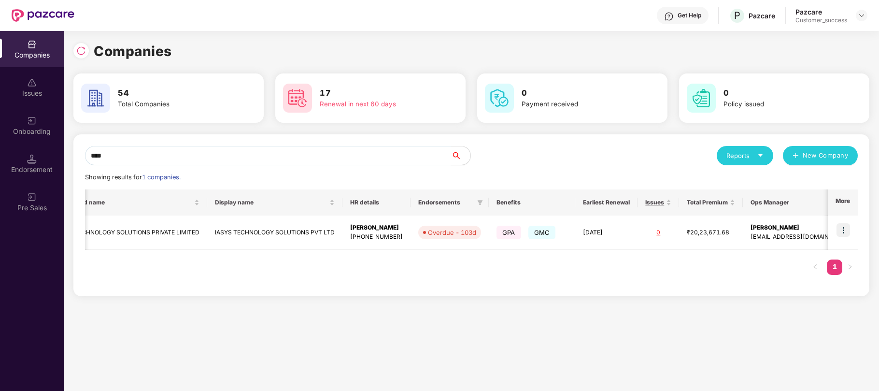
type input "****"
click at [765, 268] on div "Registered name Display name HR details Endorsements Benefits Earliest Renewal …" at bounding box center [471, 236] width 773 height 95
click at [841, 230] on img at bounding box center [843, 230] width 14 height 14
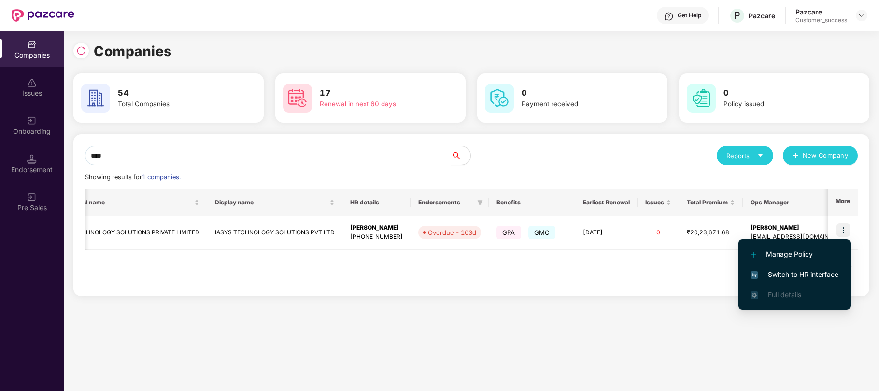
click at [790, 269] on span "Switch to HR interface" at bounding box center [794, 274] width 88 height 11
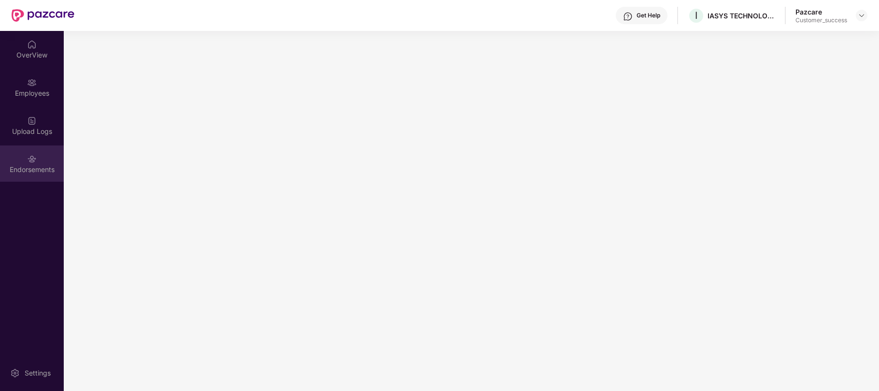
click at [33, 162] on img at bounding box center [32, 159] width 10 height 10
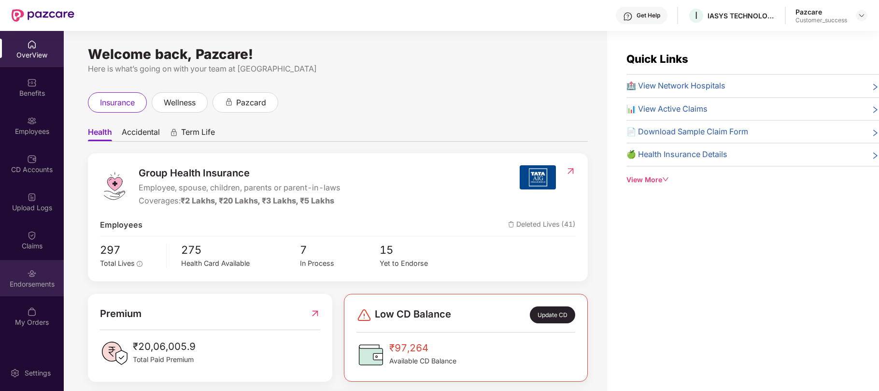
click at [32, 271] on img at bounding box center [32, 273] width 10 height 10
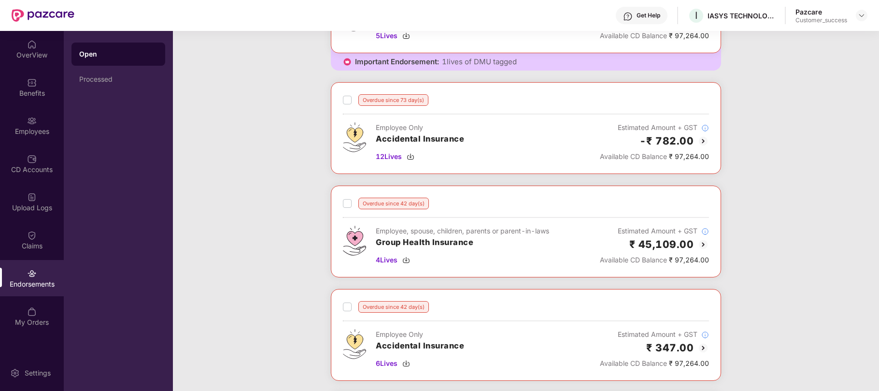
scroll to position [242, 0]
